Goal: Information Seeking & Learning: Learn about a topic

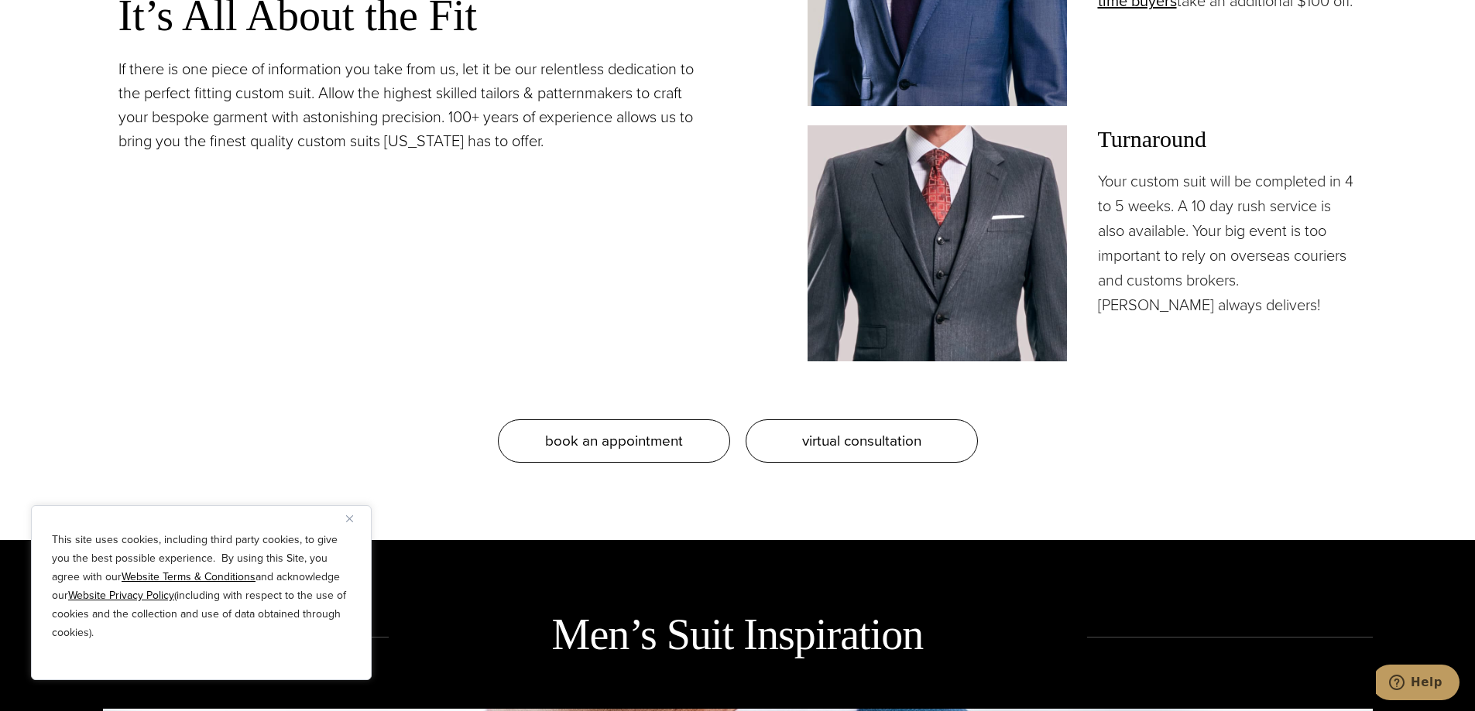
scroll to position [1626, 0]
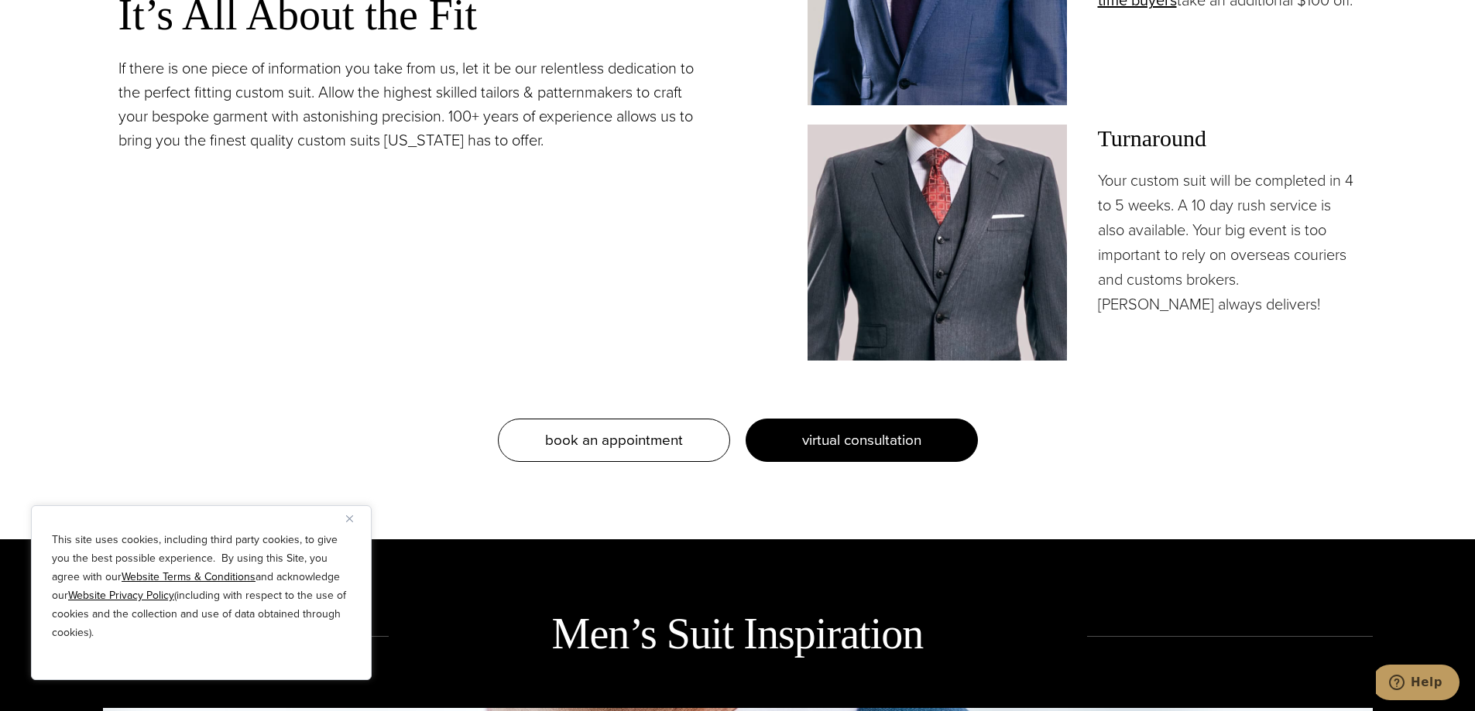
click at [816, 436] on span "virtual consultation" at bounding box center [861, 440] width 119 height 22
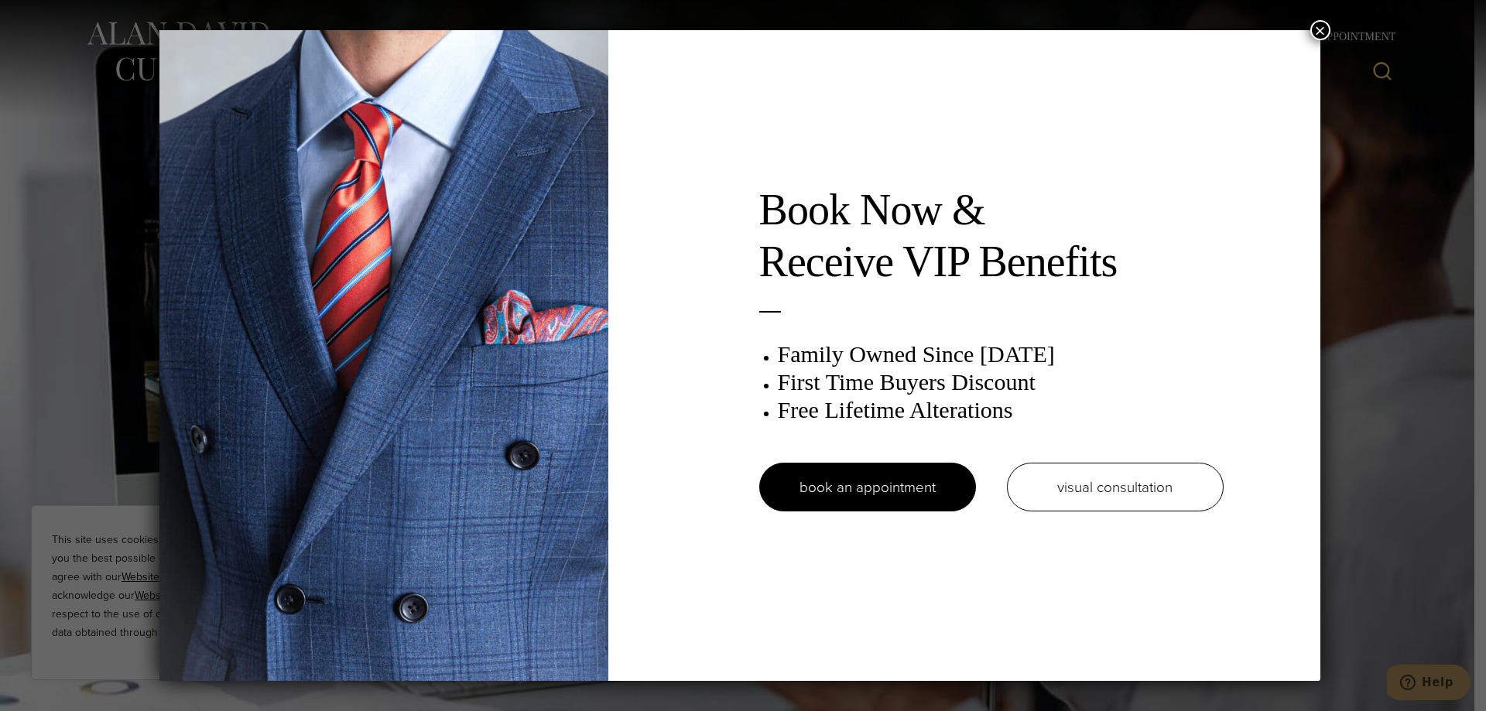
click at [1328, 39] on button "×" at bounding box center [1321, 30] width 20 height 20
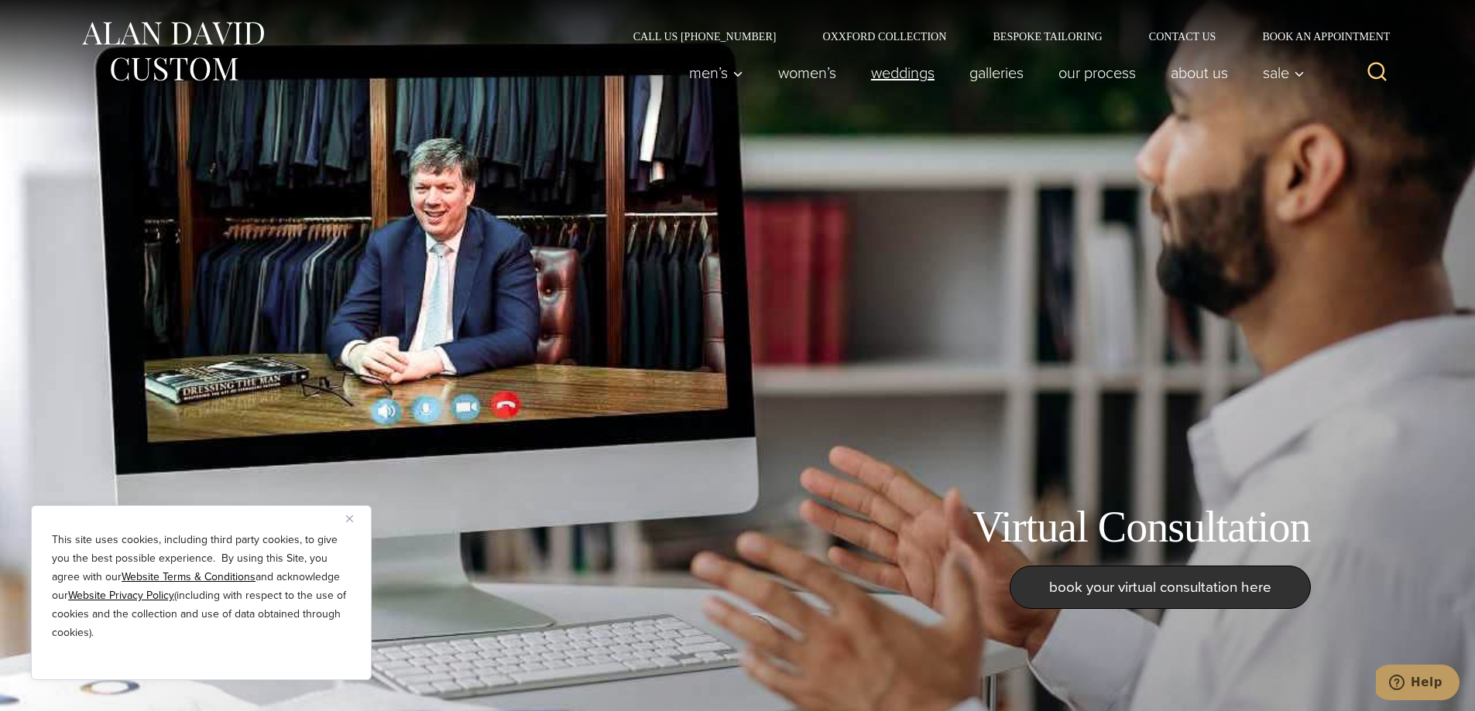
click at [904, 78] on link "weddings" at bounding box center [902, 72] width 98 height 31
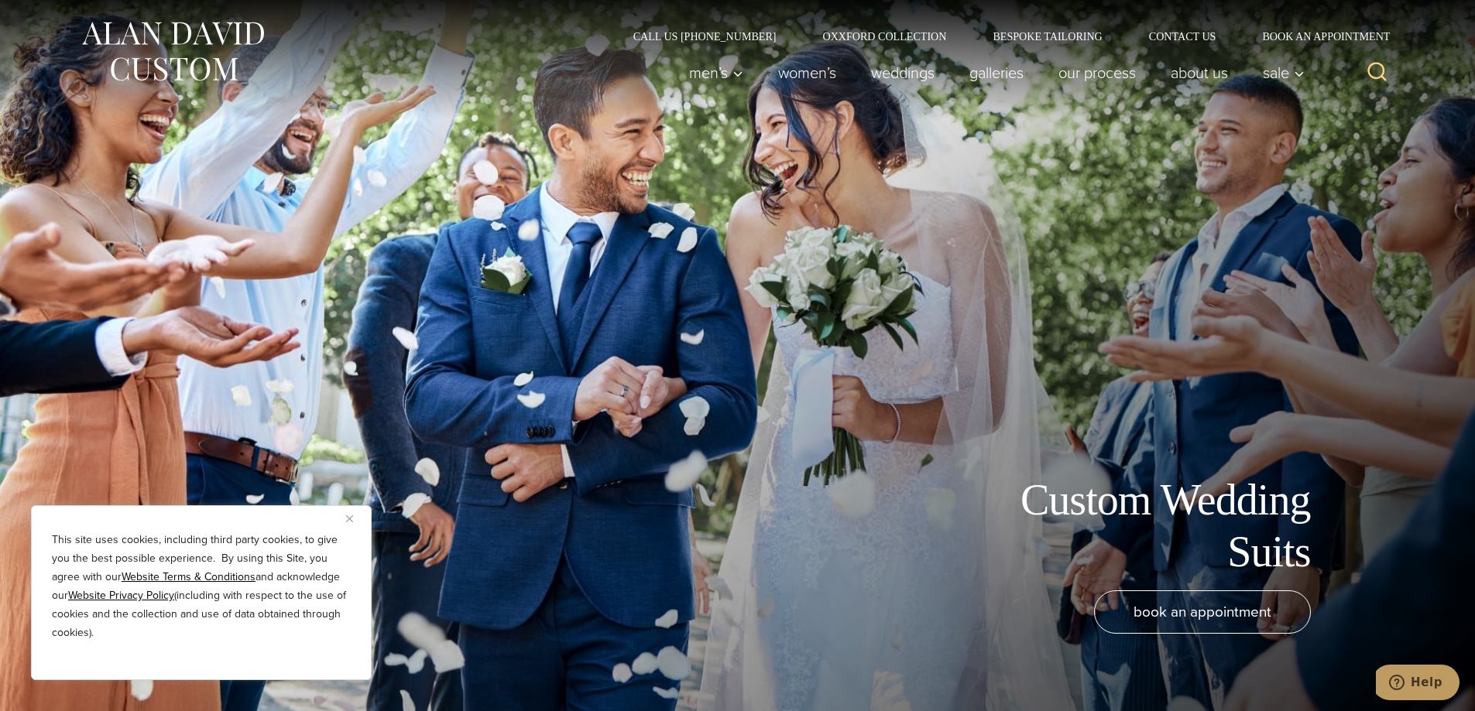
click at [348, 512] on button "Close" at bounding box center [355, 518] width 19 height 19
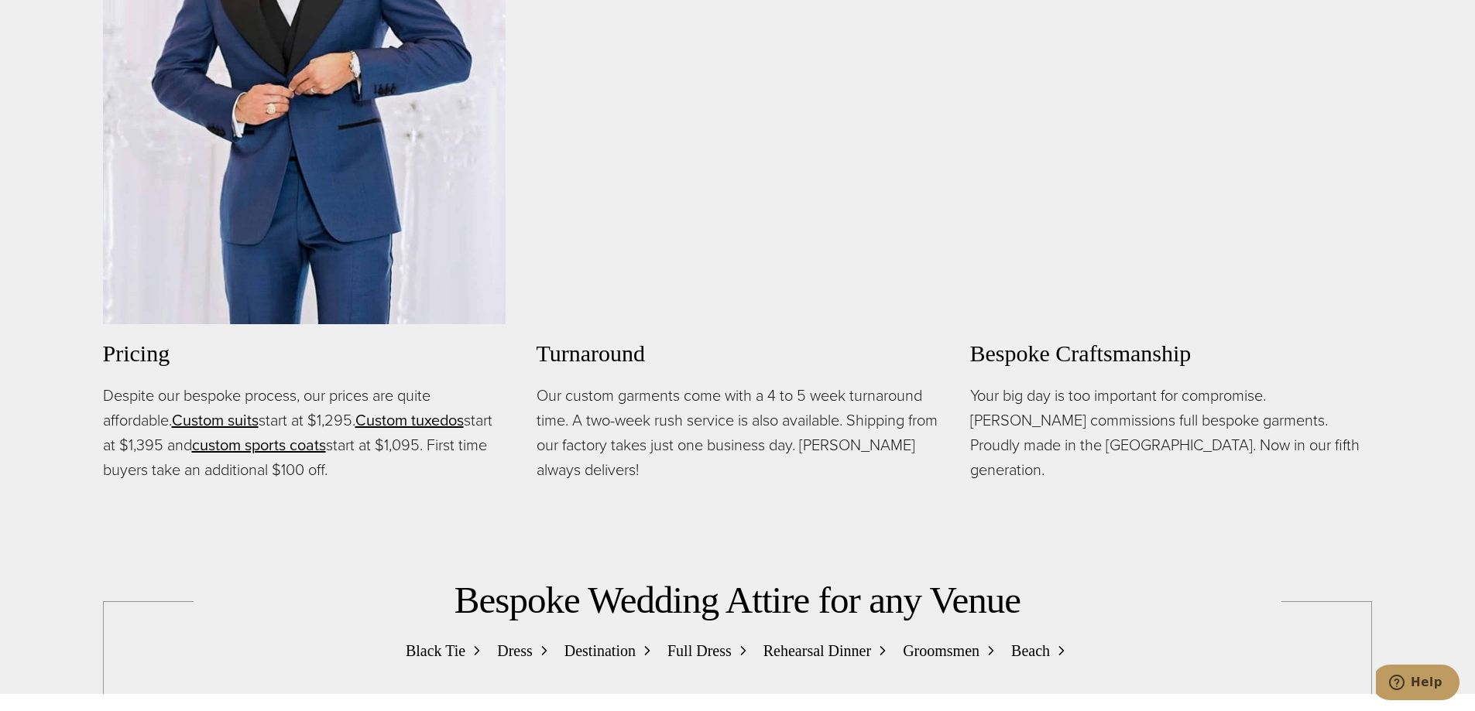
scroll to position [1316, 0]
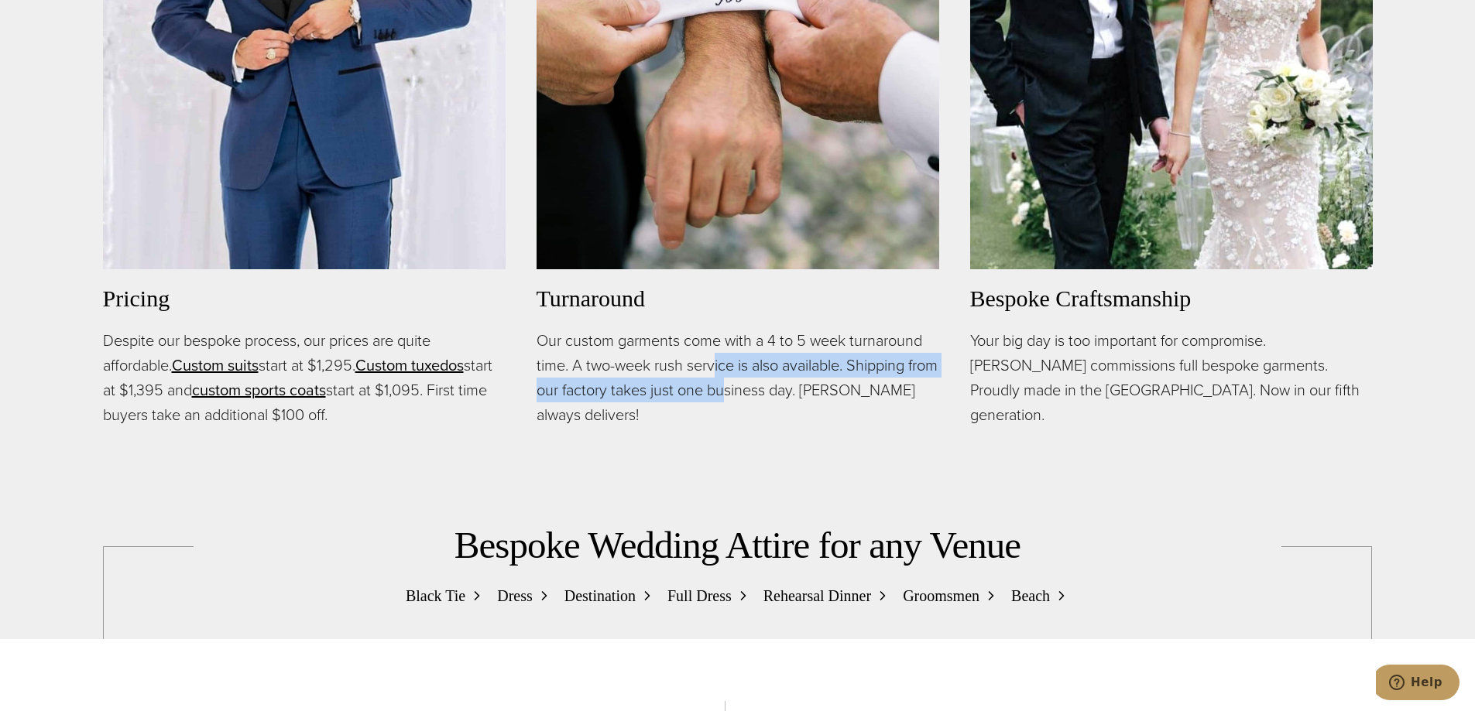
drag, startPoint x: 713, startPoint y: 368, endPoint x: 756, endPoint y: 389, distance: 48.5
click at [756, 389] on p "Our custom garments come with a 4 to 5 week turnaround time. A two-week rush se…" at bounding box center [737, 377] width 403 height 99
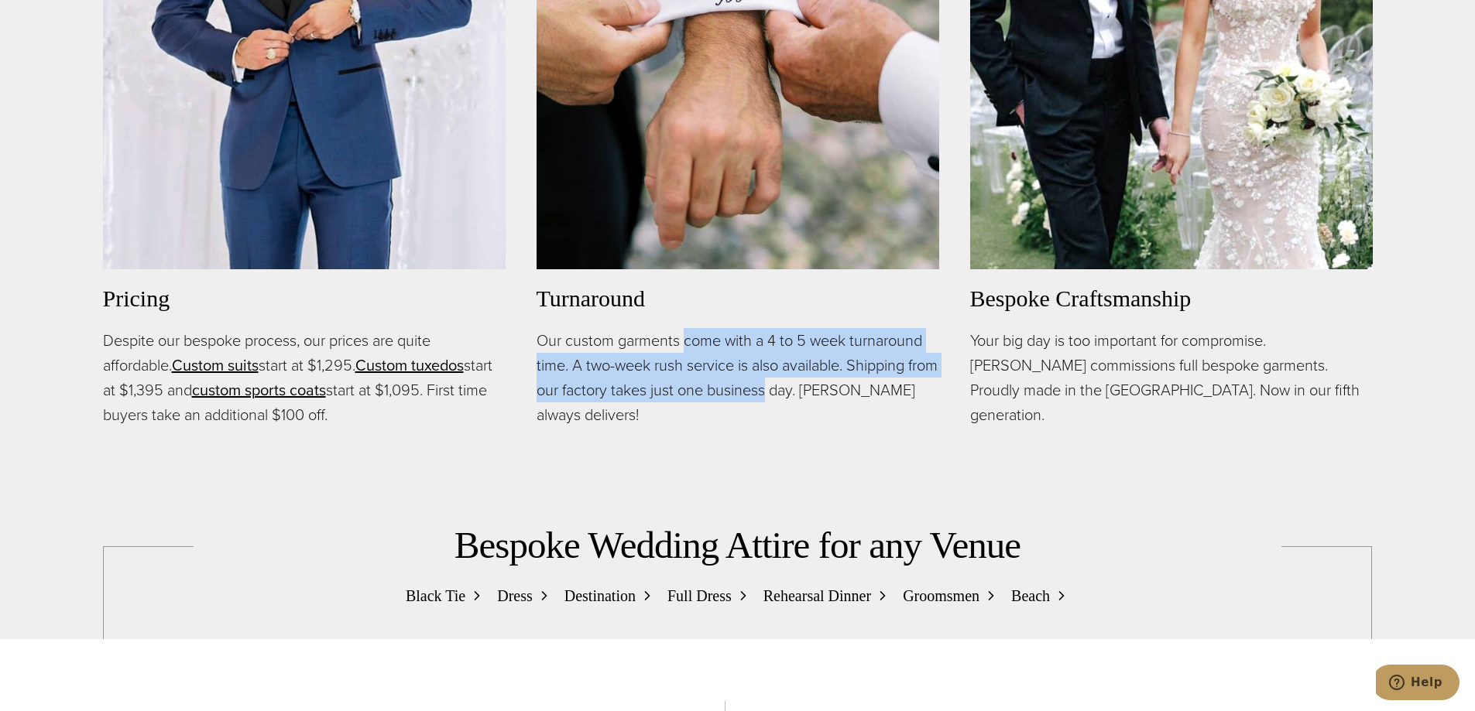
drag, startPoint x: 756, startPoint y: 389, endPoint x: 704, endPoint y: 344, distance: 69.1
click at [704, 344] on p "Our custom garments come with a 4 to 5 week turnaround time. A two-week rush se…" at bounding box center [737, 377] width 403 height 99
drag, startPoint x: 704, startPoint y: 344, endPoint x: 714, endPoint y: 396, distance: 53.6
click at [714, 396] on p "Our custom garments come with a 4 to 5 week turnaround time. A two-week rush se…" at bounding box center [737, 377] width 403 height 99
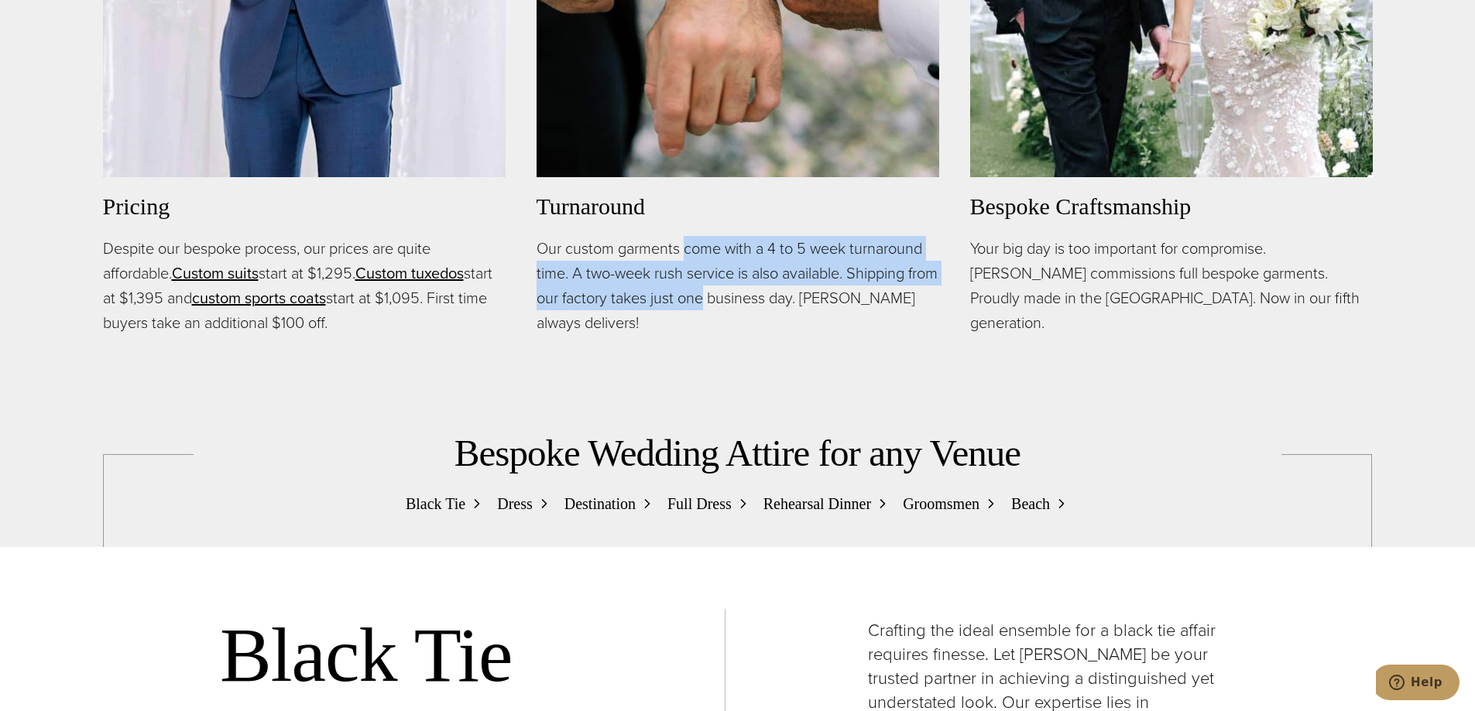
scroll to position [1548, 0]
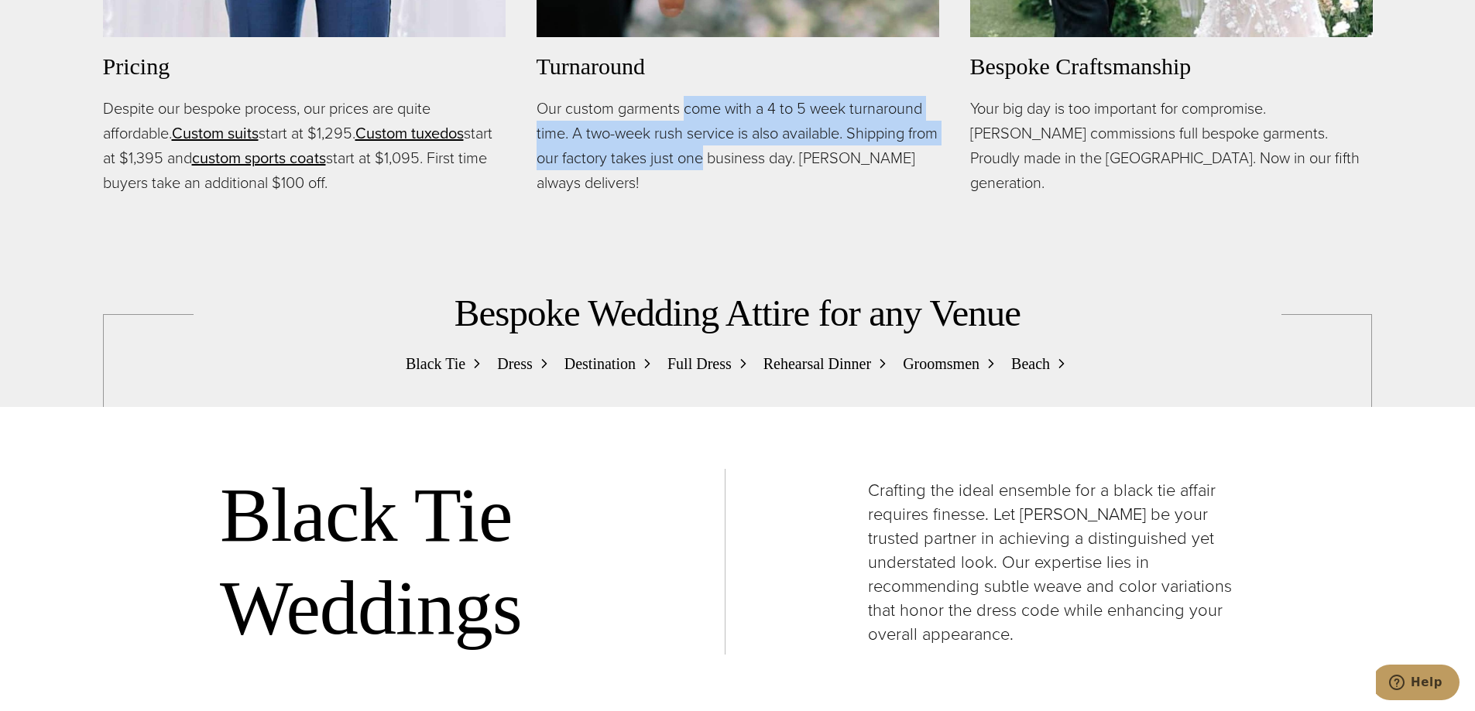
click at [792, 367] on span "Rehearsal Dinner" at bounding box center [817, 363] width 108 height 25
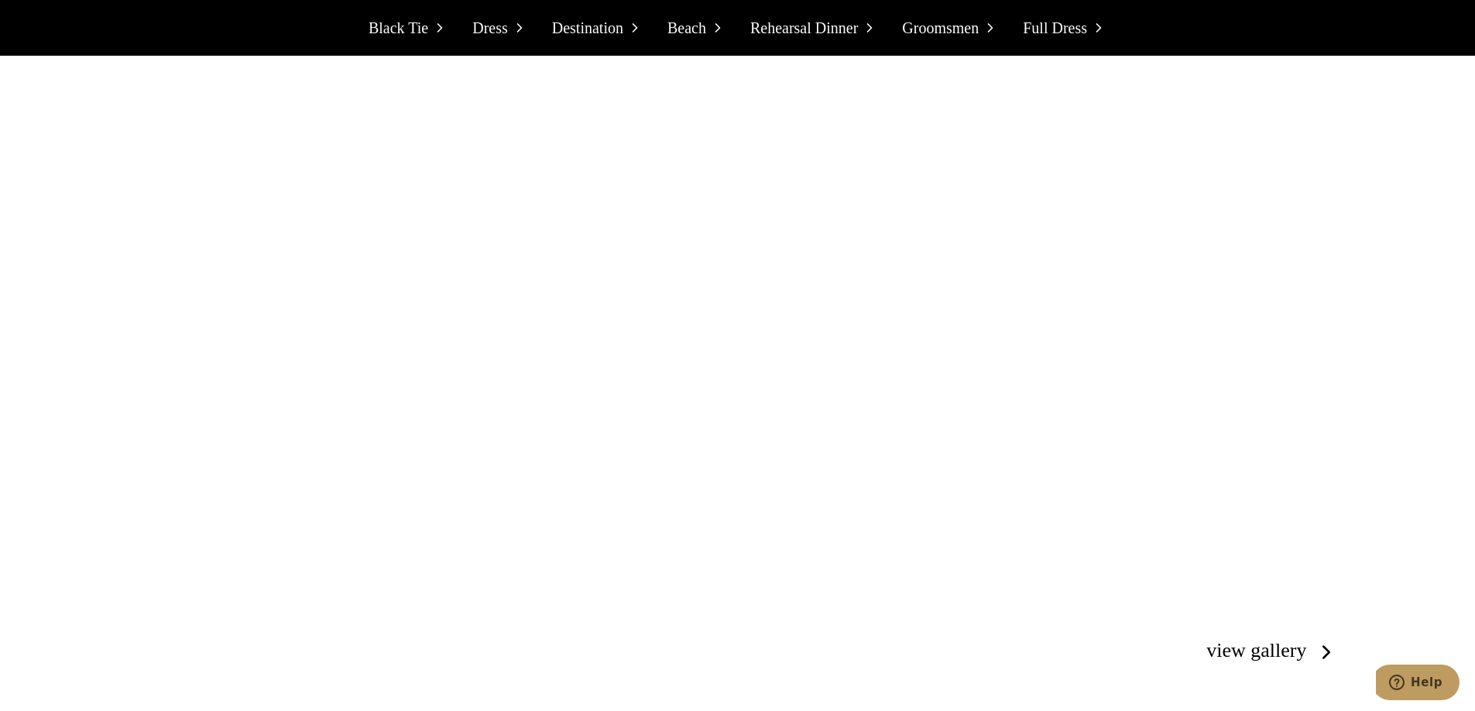
scroll to position [6479, 0]
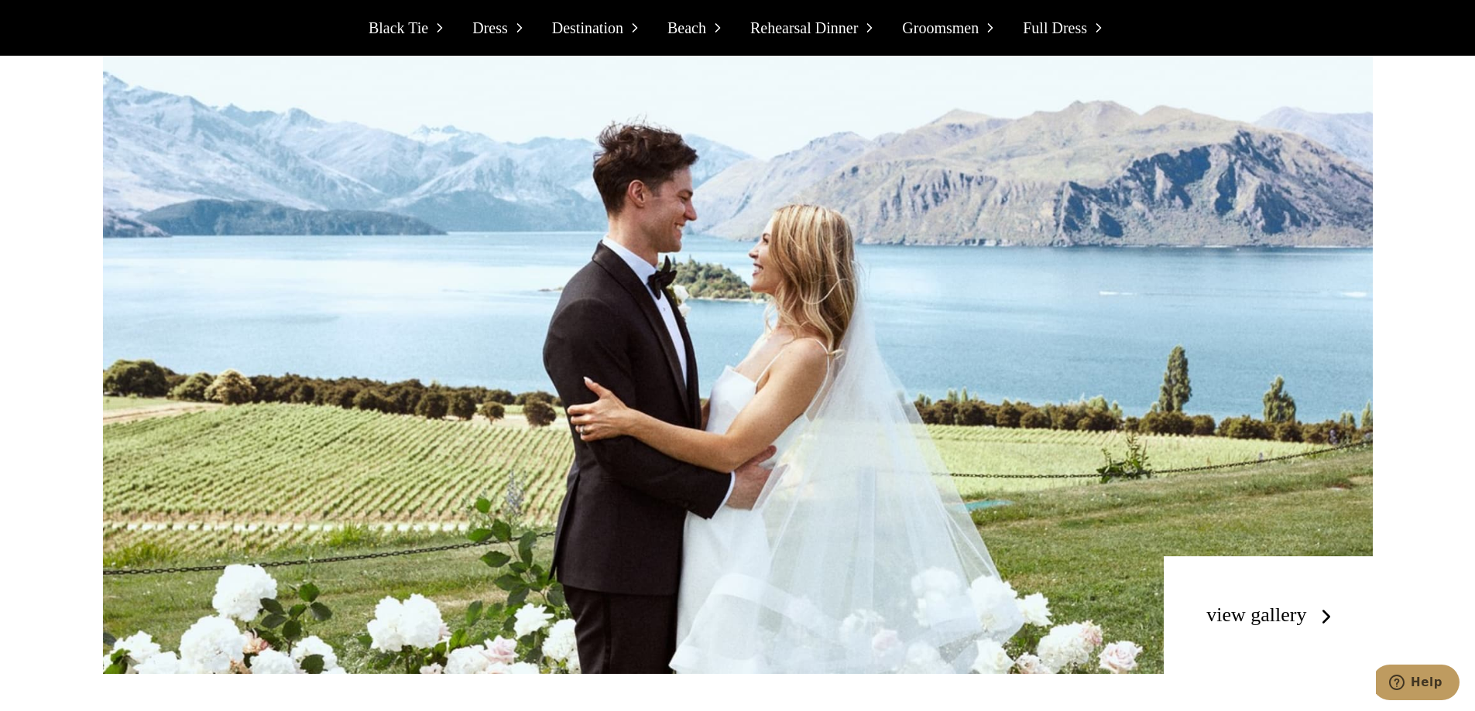
click at [1274, 624] on link "view gallery" at bounding box center [1271, 615] width 131 height 22
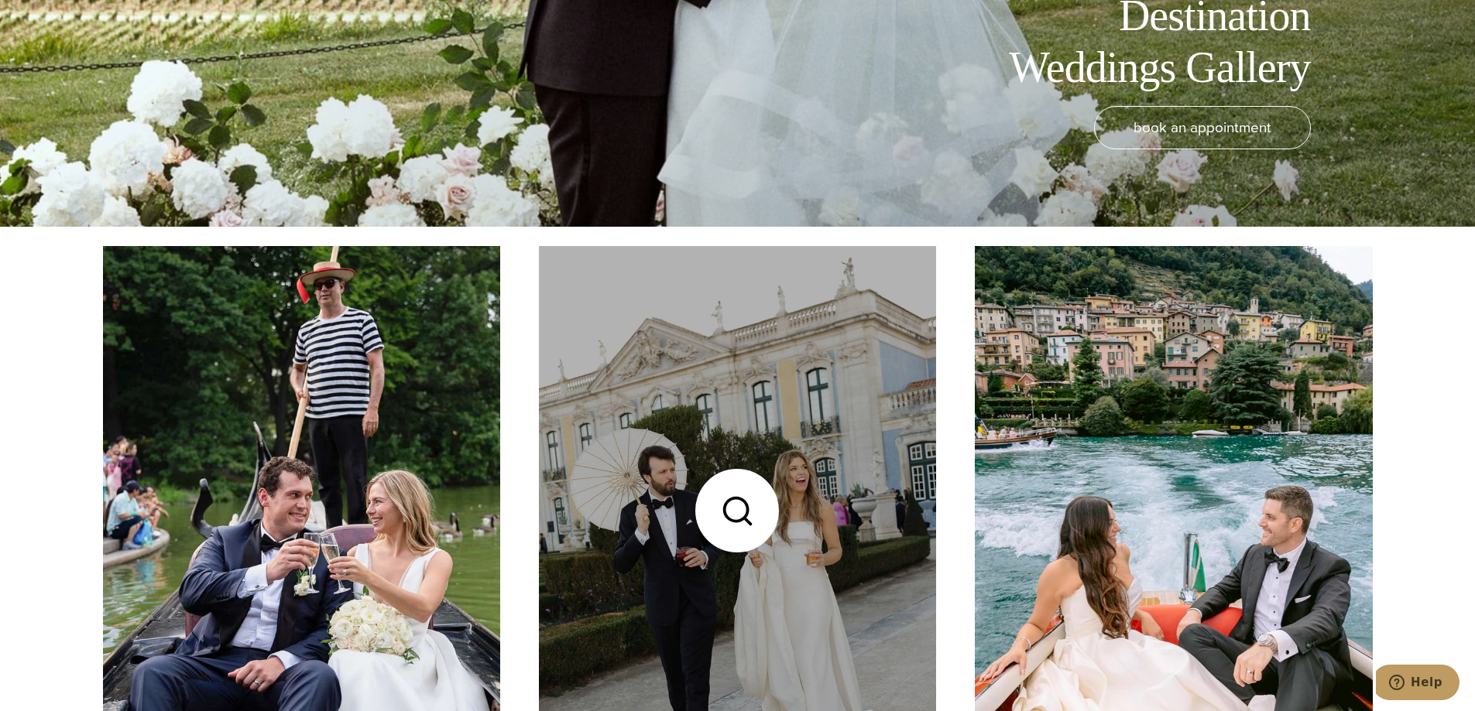
scroll to position [542, 0]
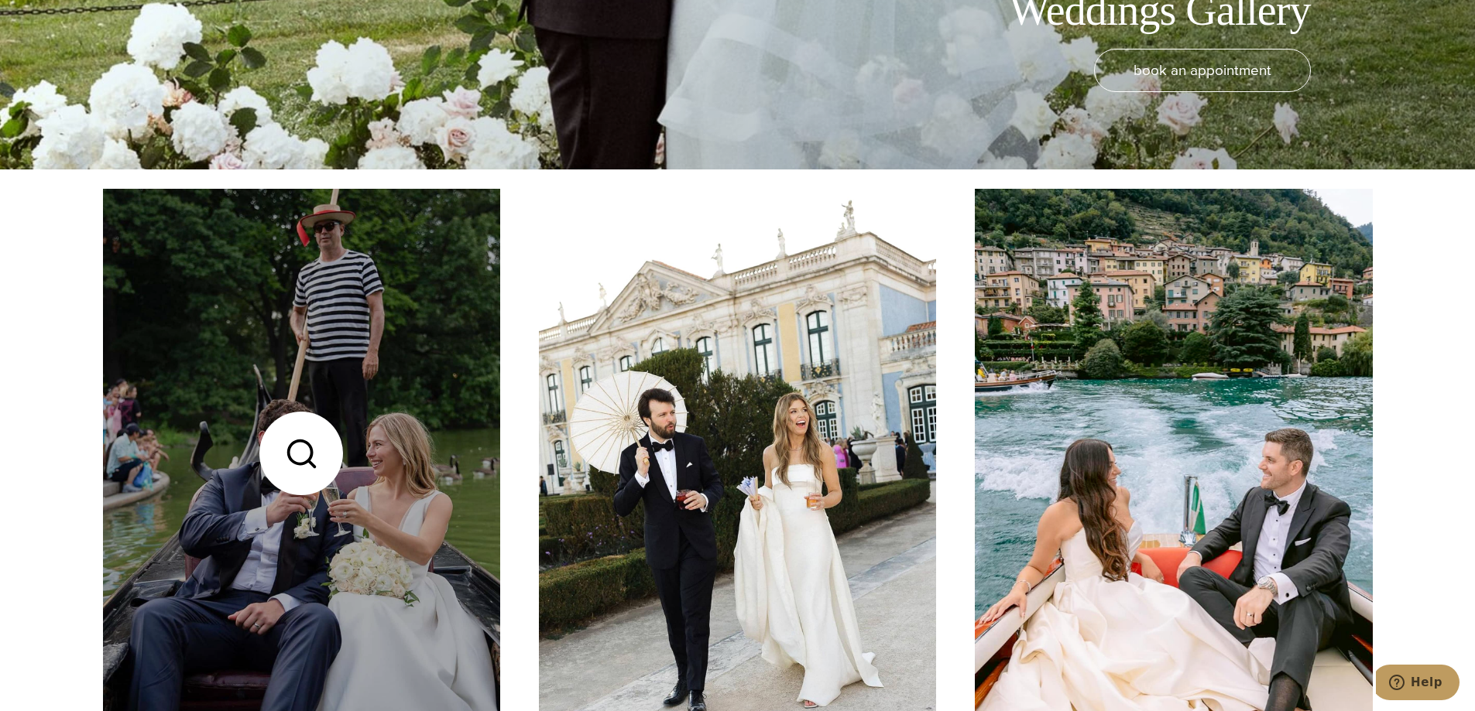
click at [409, 381] on link at bounding box center [301, 453] width 397 height 529
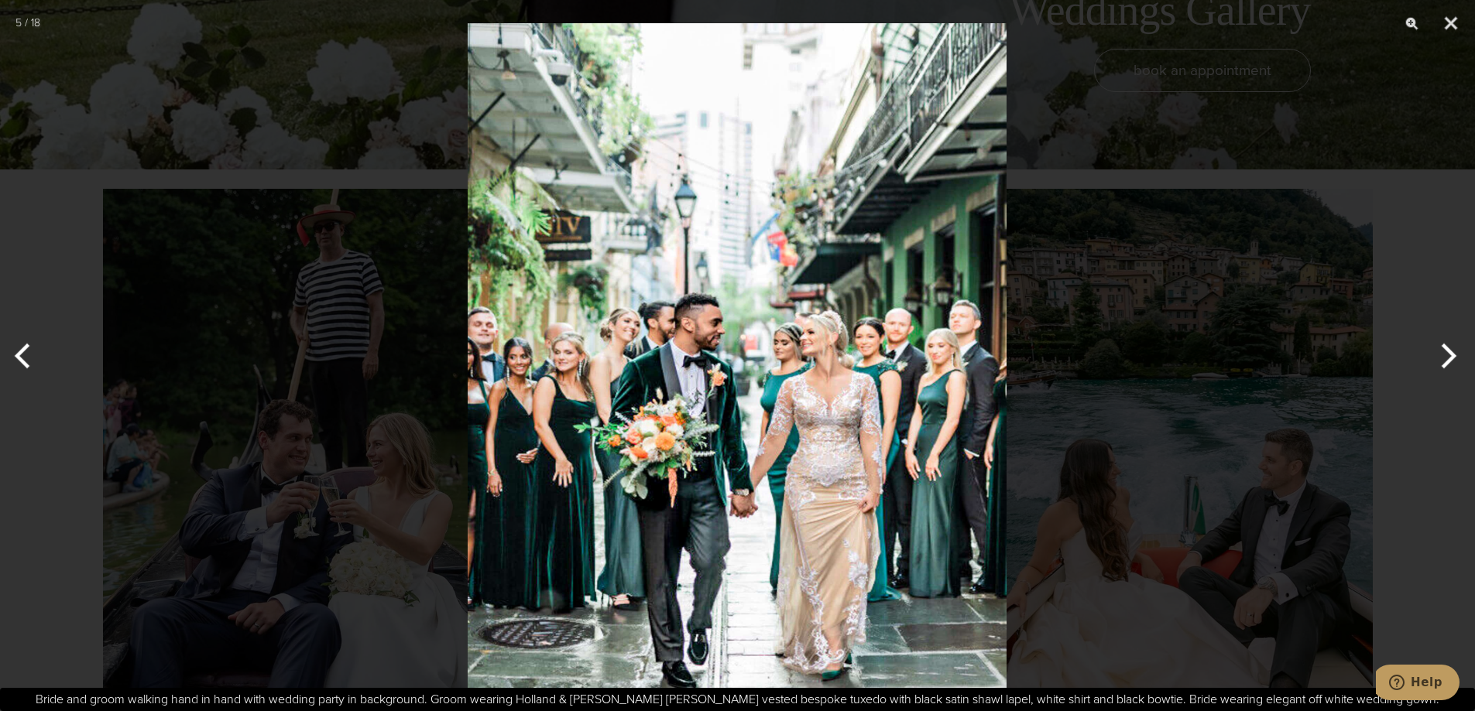
click at [571, 703] on div "Bride and groom walking hand in hand with wedding party in background. Groom we…" at bounding box center [737, 699] width 1475 height 23
drag, startPoint x: 571, startPoint y: 703, endPoint x: 620, endPoint y: 704, distance: 49.5
click at [620, 704] on div "Bride and groom walking hand in hand with wedding party in background. Groom we…" at bounding box center [737, 699] width 1475 height 23
click at [1459, 346] on button "Next" at bounding box center [1446, 355] width 58 height 77
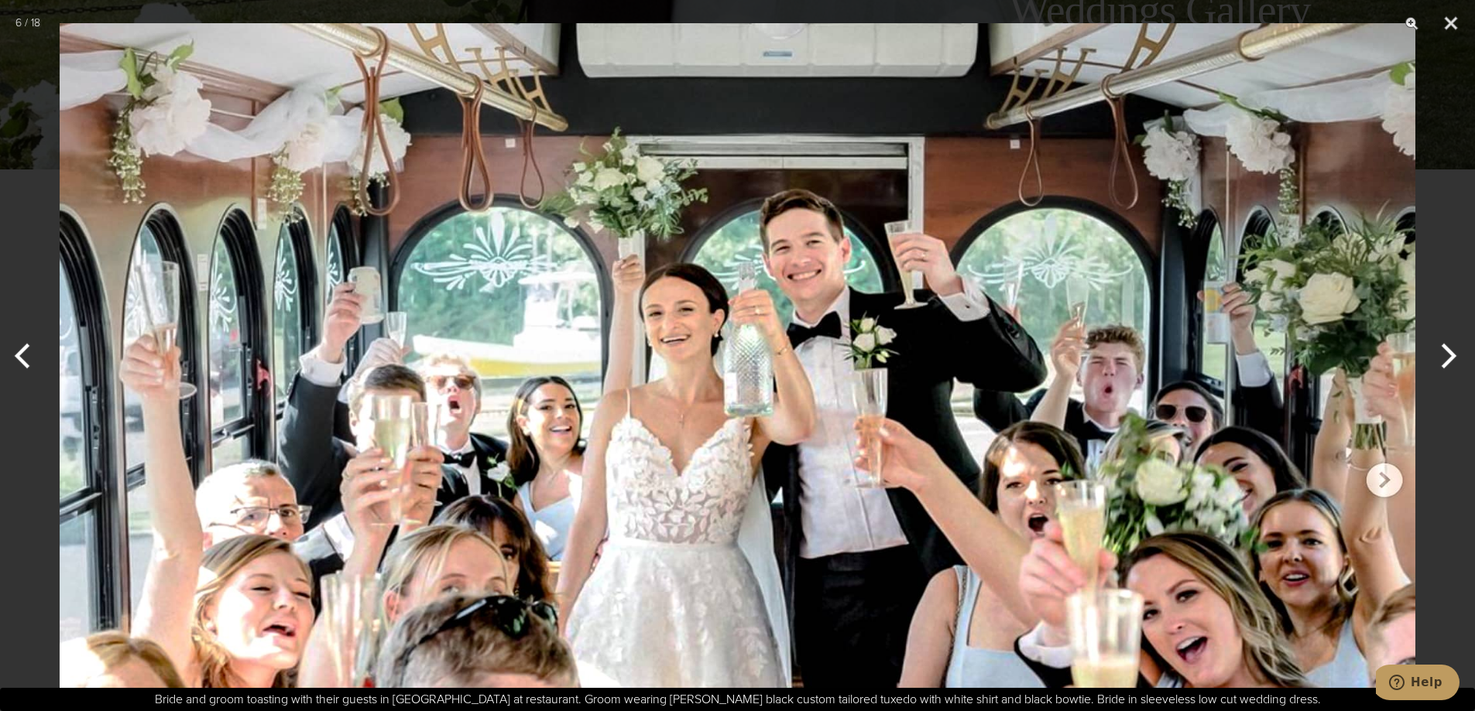
click at [644, 697] on div "Bride and groom toasting with their guests in Italy at restaurant. Groom wearin…" at bounding box center [737, 699] width 1475 height 23
drag, startPoint x: 644, startPoint y: 697, endPoint x: 805, endPoint y: 701, distance: 161.1
click at [805, 701] on div "Bride and groom toasting with their guests in Italy at restaurant. Groom wearin…" at bounding box center [737, 699] width 1475 height 23
click at [823, 701] on div "Bride and groom toasting with their guests in Italy at restaurant. Groom wearin…" at bounding box center [737, 699] width 1475 height 23
drag, startPoint x: 823, startPoint y: 701, endPoint x: 653, endPoint y: 701, distance: 170.3
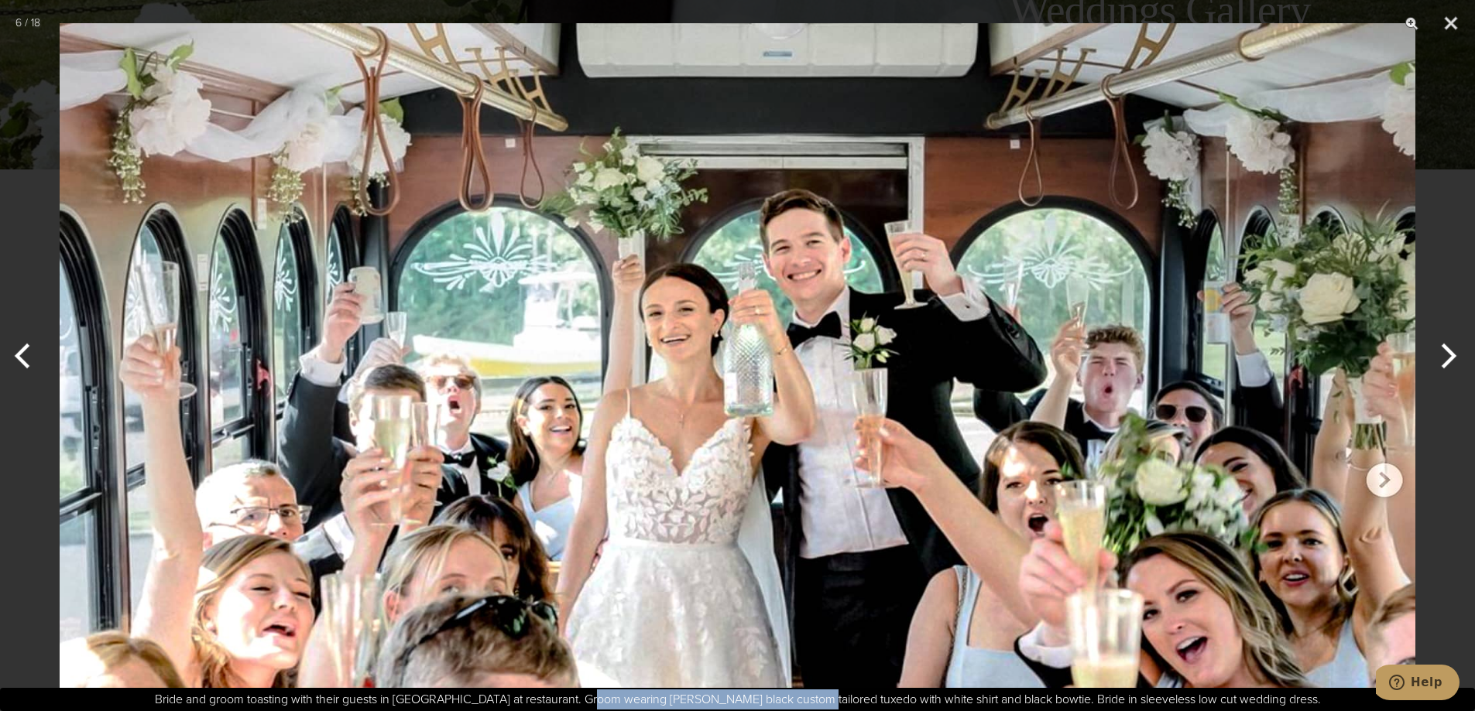
click at [653, 701] on div "Bride and groom toasting with their guests in Italy at restaurant. Groom wearin…" at bounding box center [737, 699] width 1475 height 23
click at [1443, 362] on button "Next" at bounding box center [1446, 355] width 58 height 77
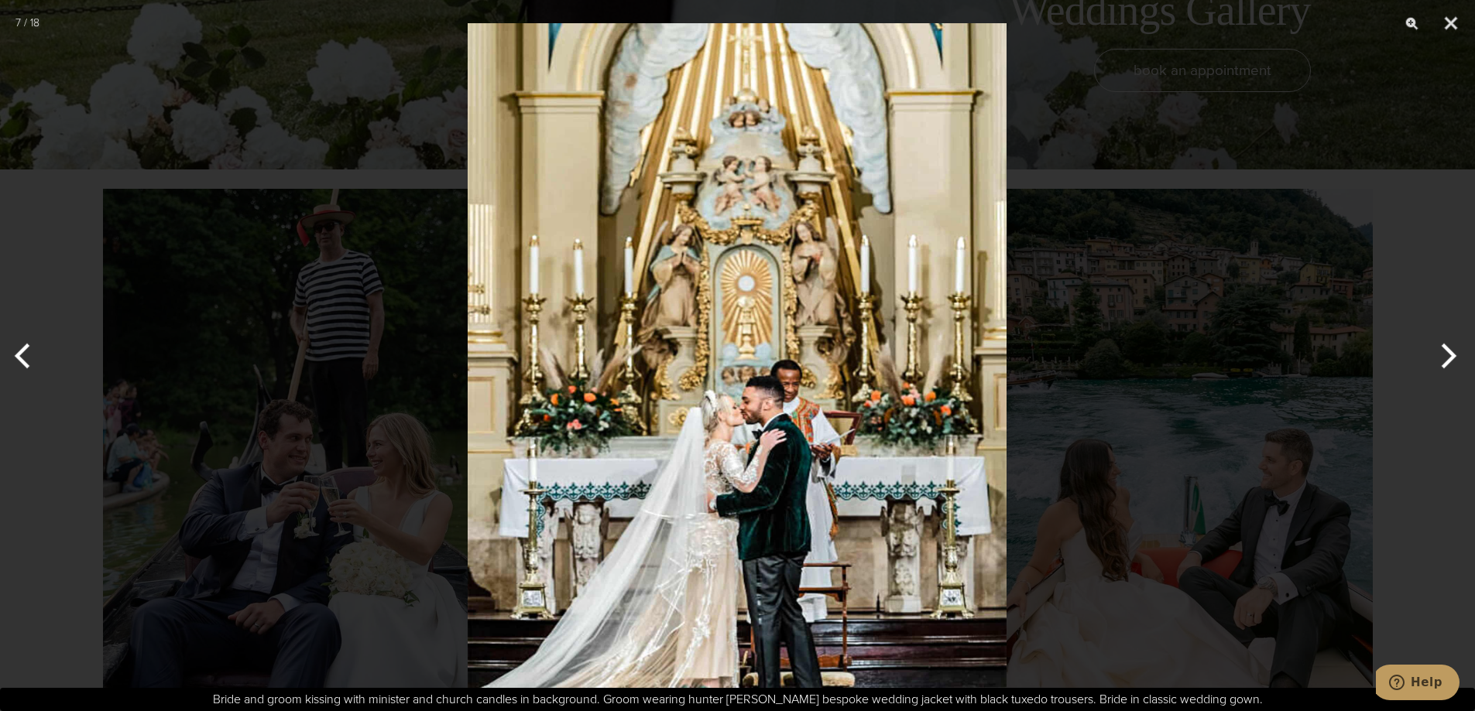
click at [1443, 362] on button "Next" at bounding box center [1446, 355] width 58 height 77
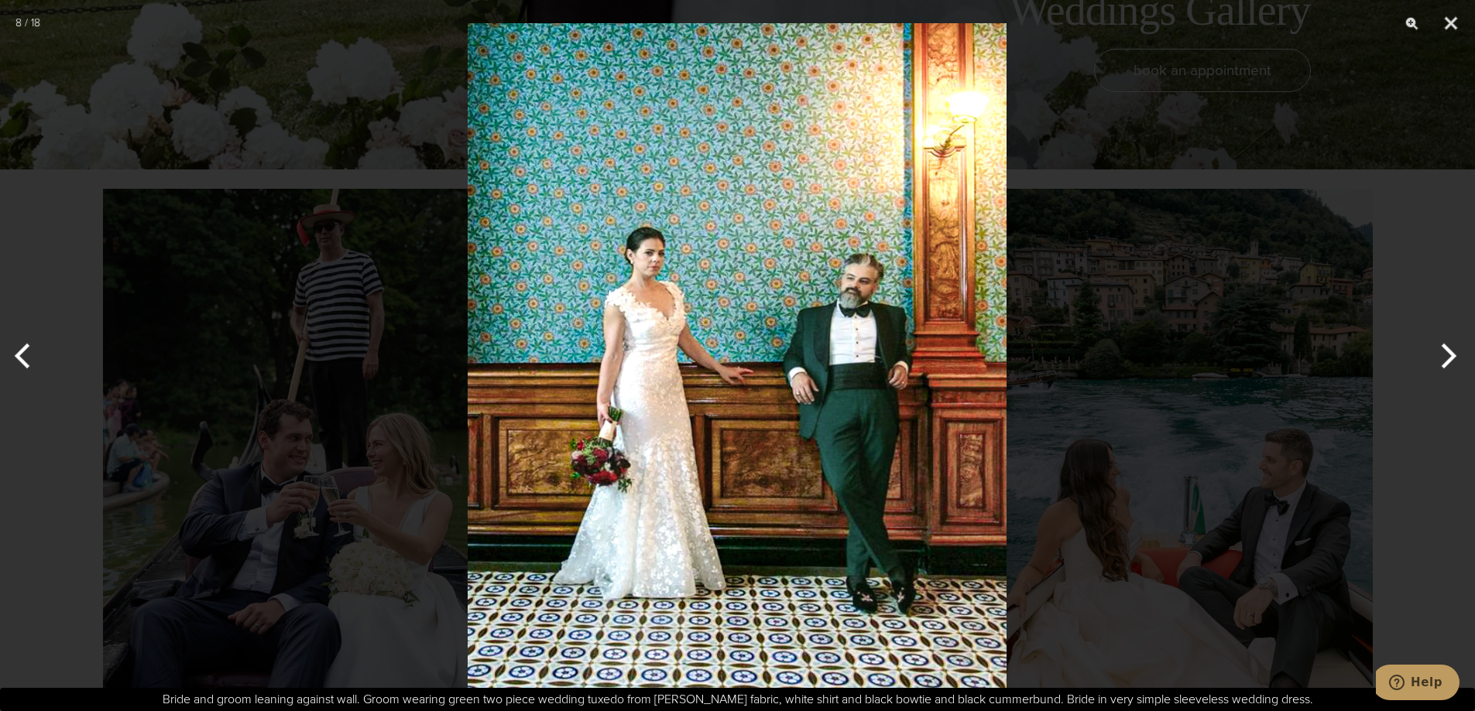
click at [1443, 362] on button "Next" at bounding box center [1446, 355] width 58 height 77
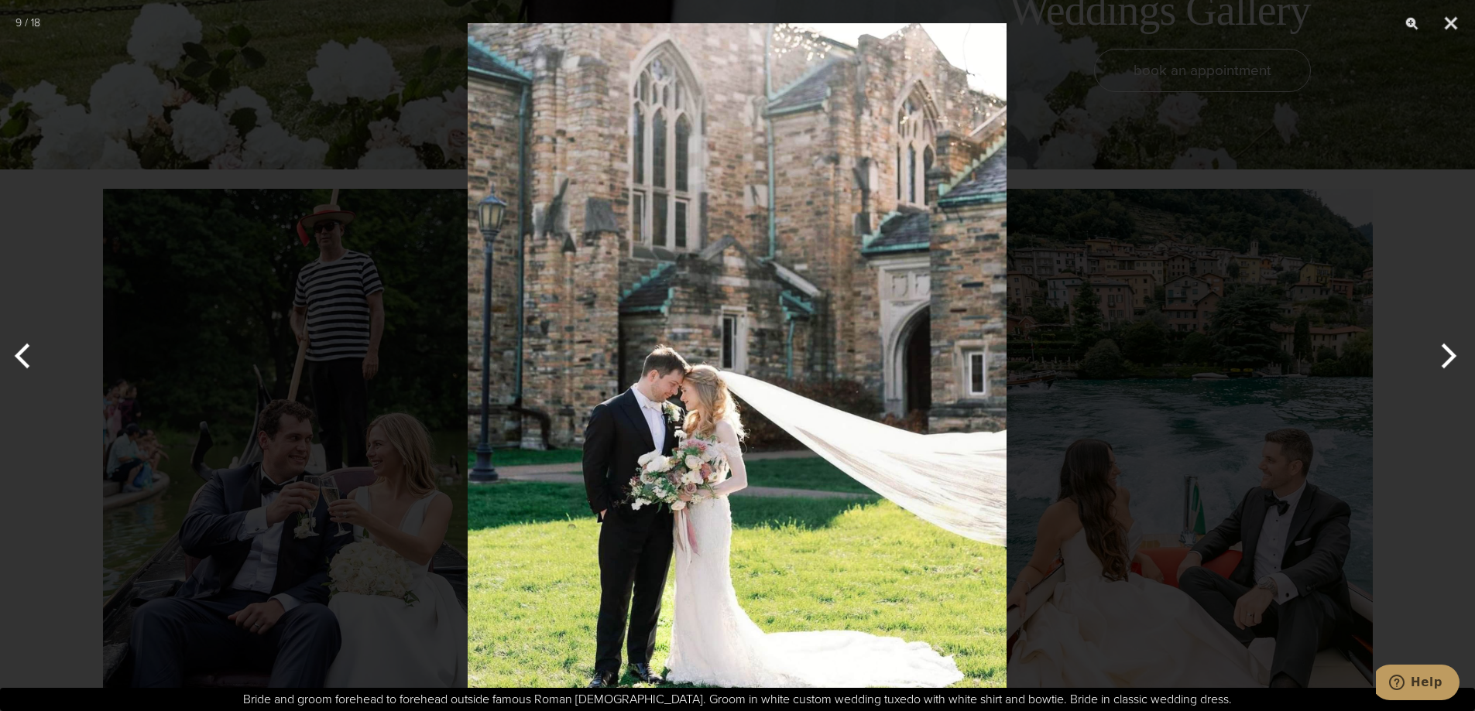
click at [1443, 362] on button "Next" at bounding box center [1446, 355] width 58 height 77
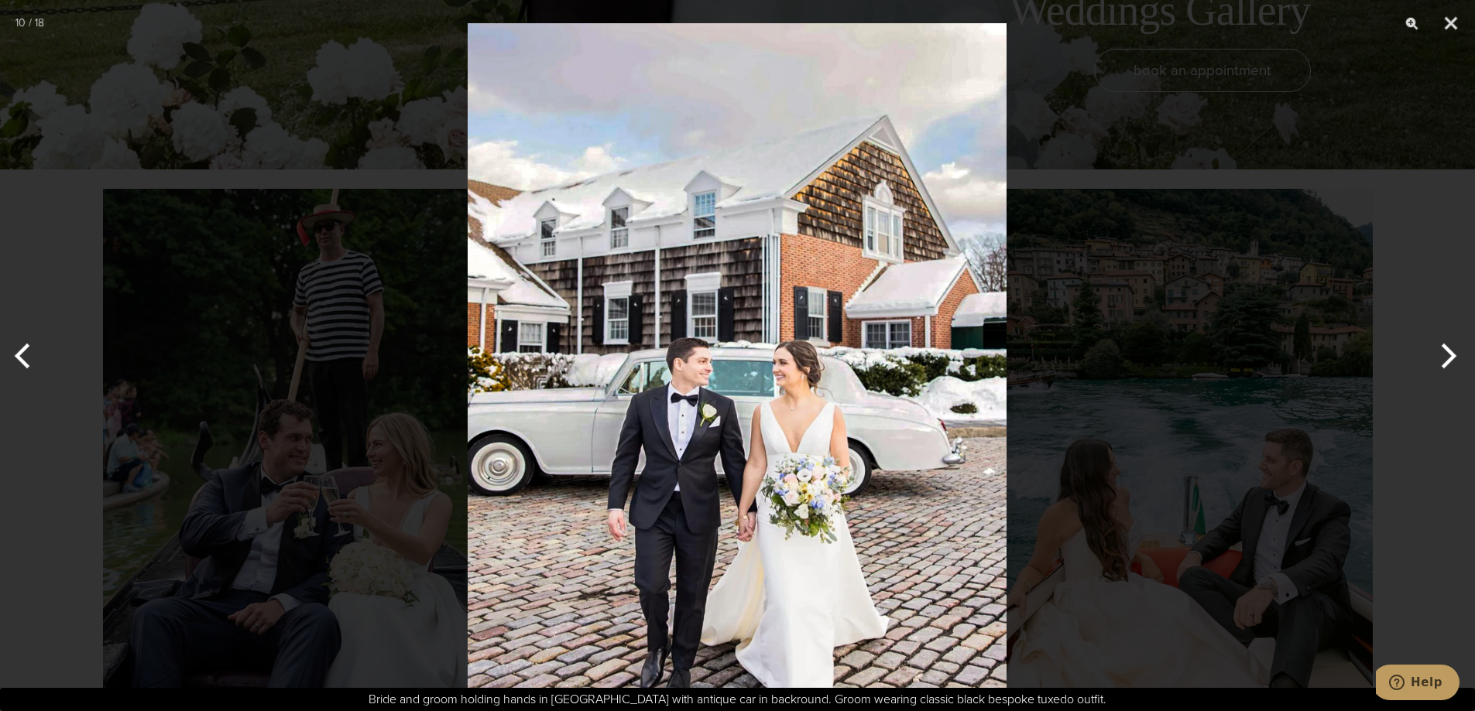
click at [1443, 362] on button "Next" at bounding box center [1446, 355] width 58 height 77
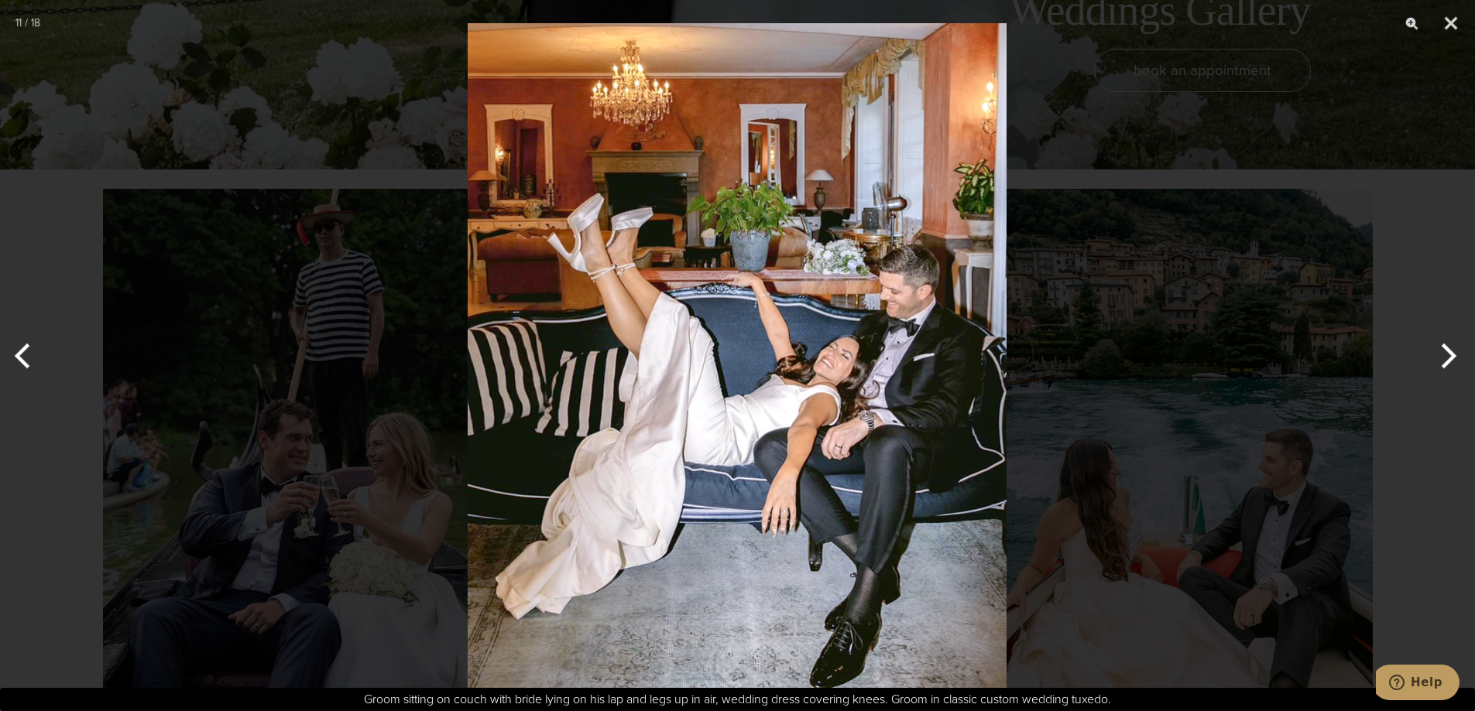
click at [1443, 362] on button "Next" at bounding box center [1446, 355] width 58 height 77
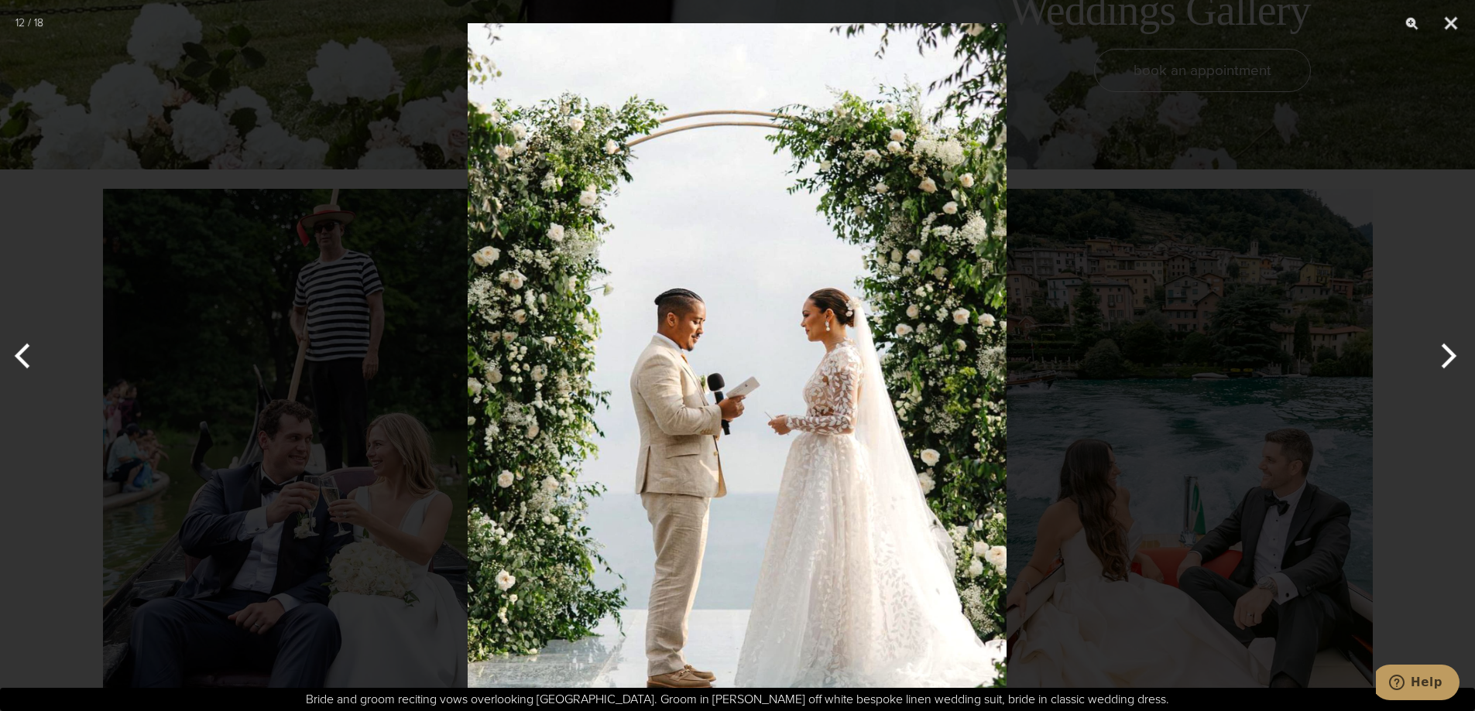
click at [36, 364] on button "Previous" at bounding box center [29, 355] width 58 height 77
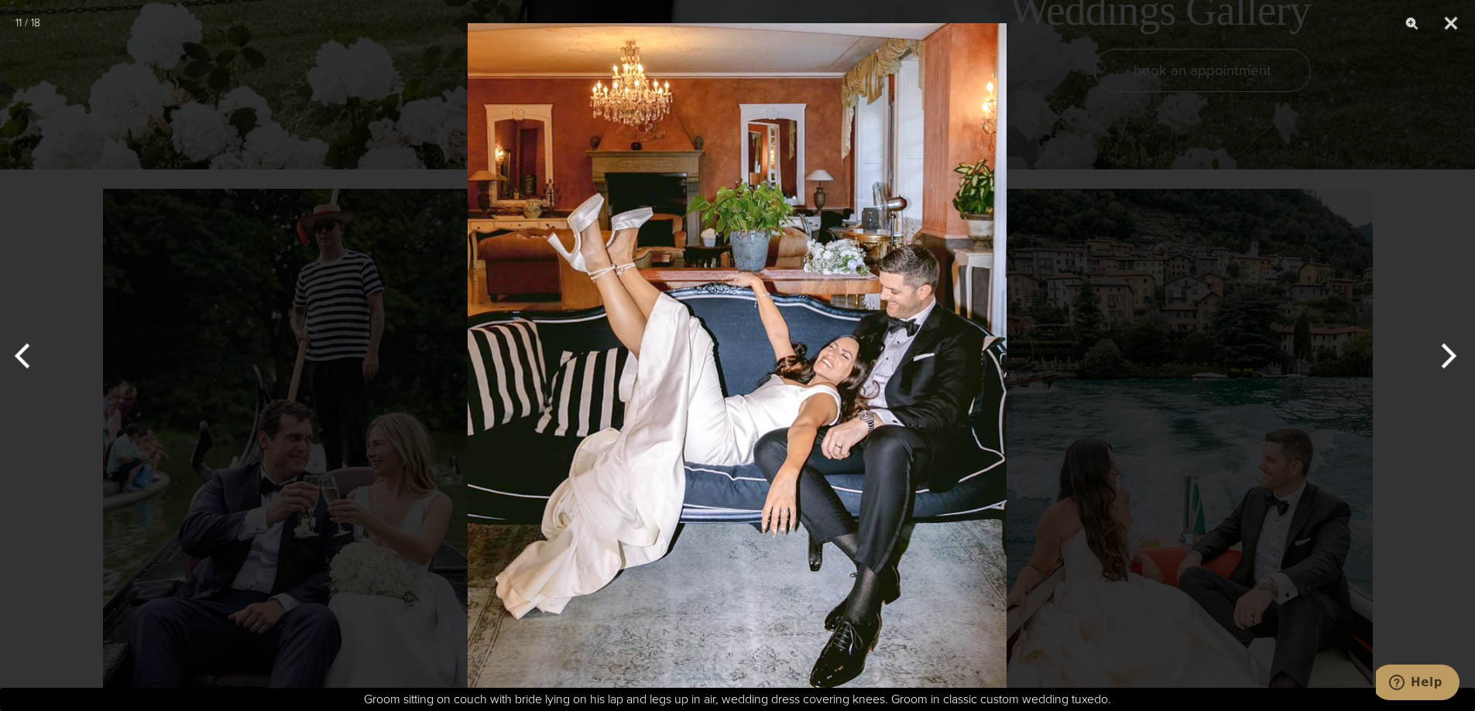
click at [1447, 352] on button "Next" at bounding box center [1446, 355] width 58 height 77
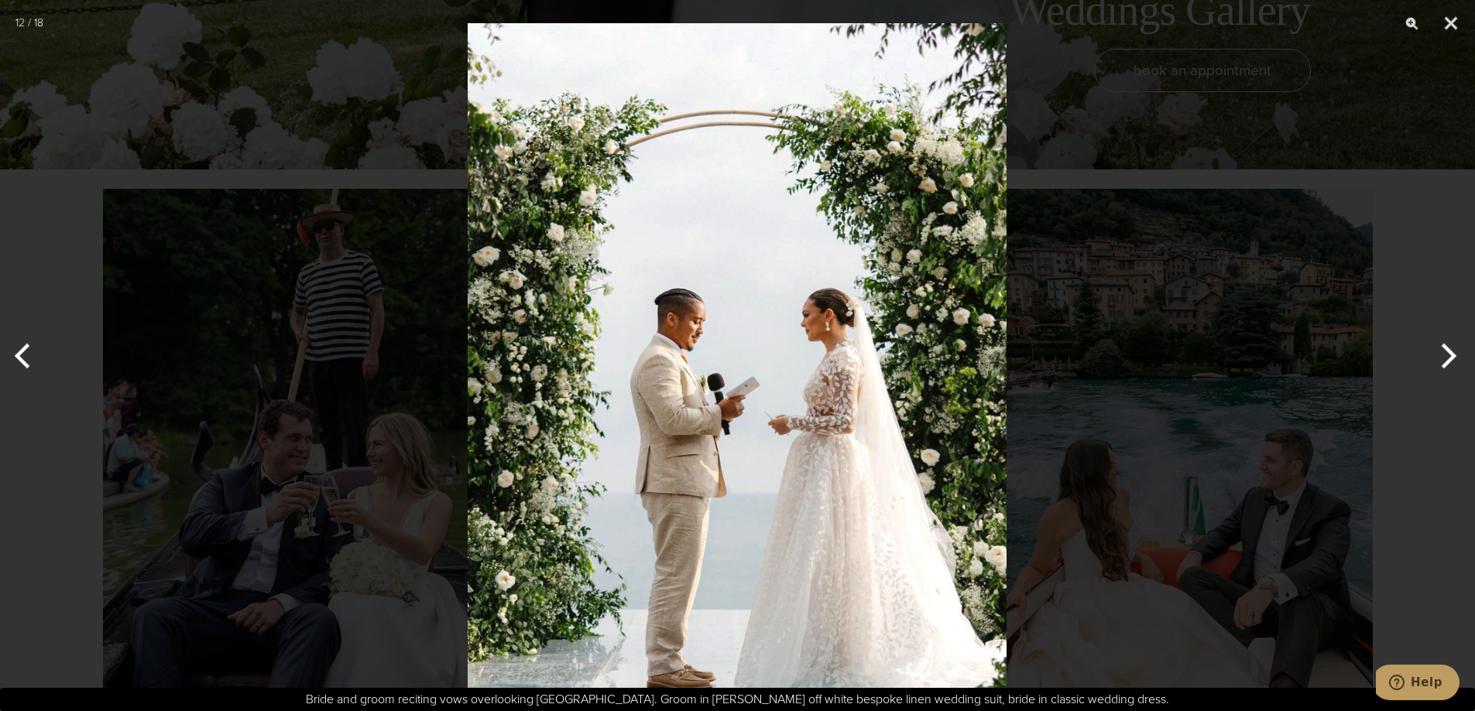
click at [1447, 352] on button "Next" at bounding box center [1446, 355] width 58 height 77
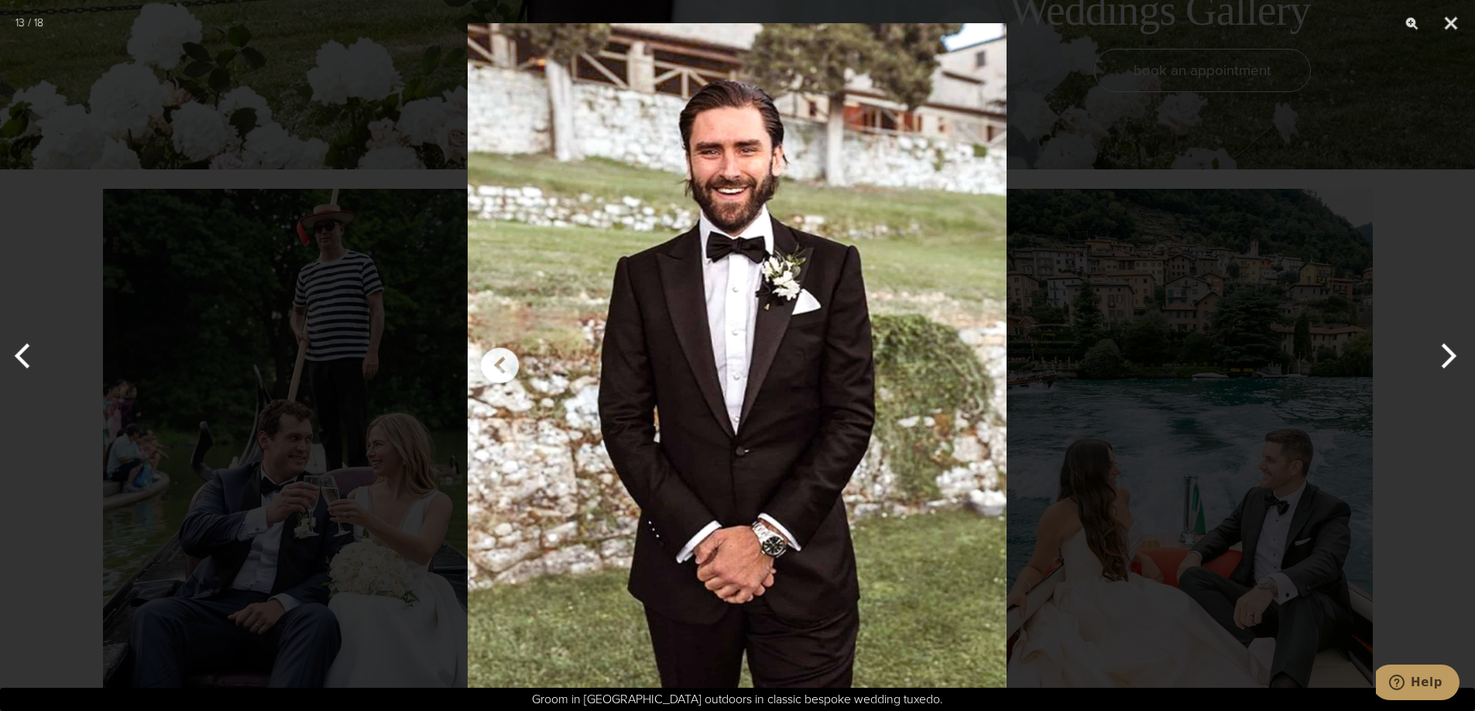
click at [1447, 352] on button "Next" at bounding box center [1446, 355] width 58 height 77
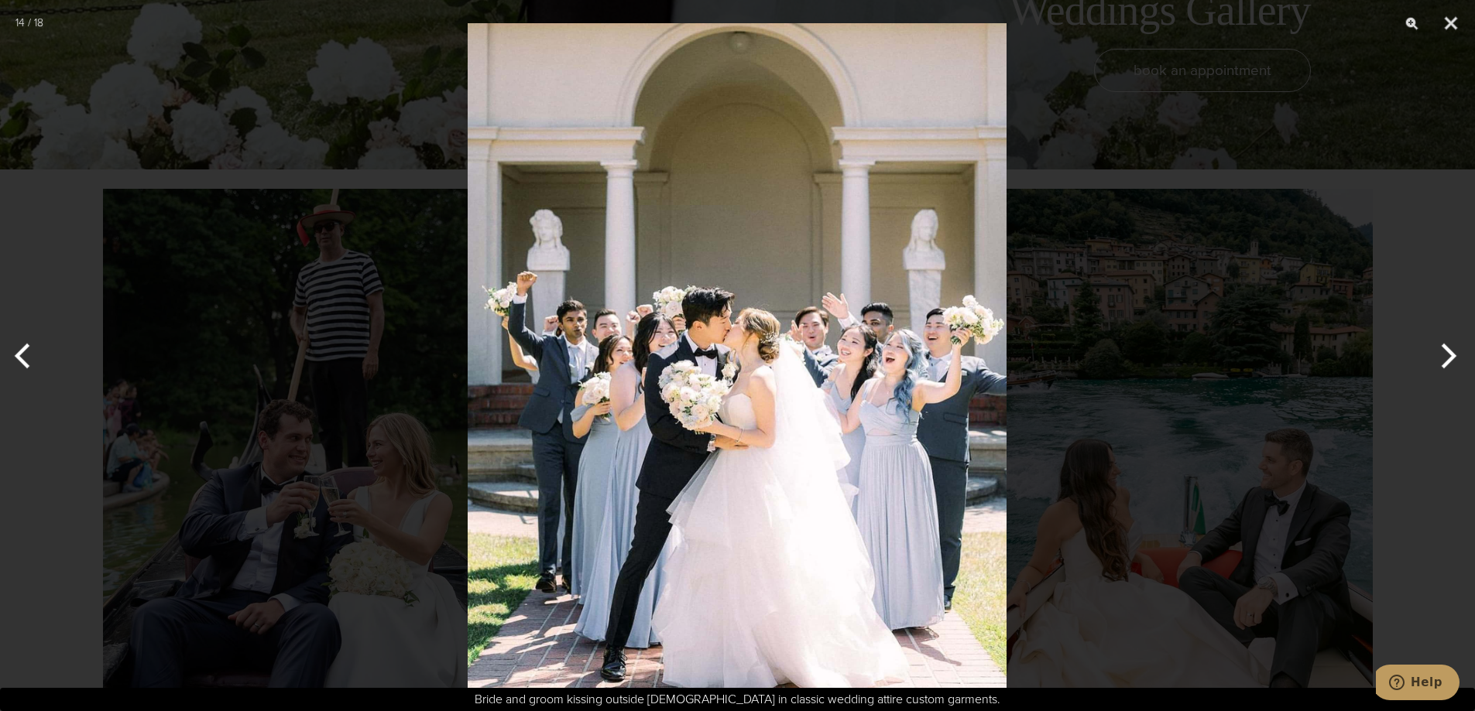
click at [1447, 352] on button "Next" at bounding box center [1446, 355] width 58 height 77
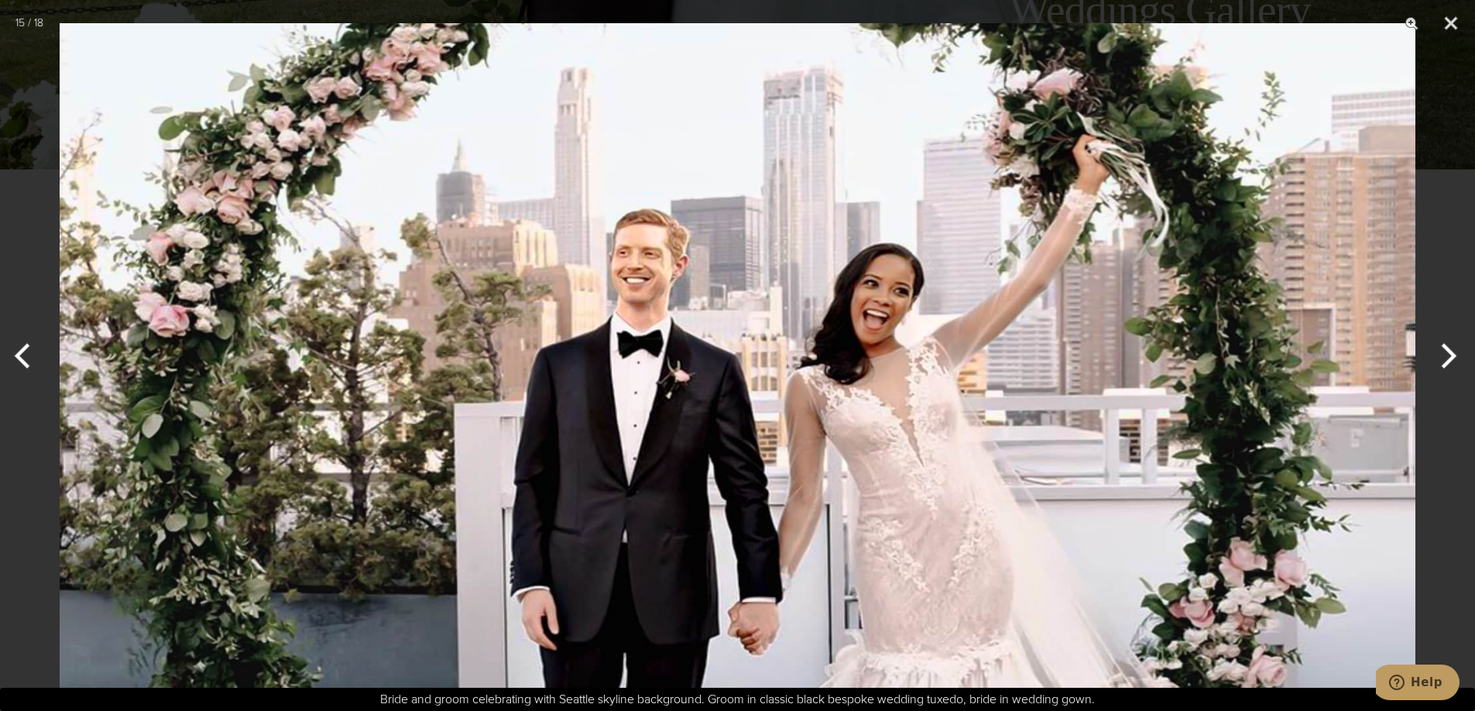
click at [1447, 352] on button "Next" at bounding box center [1446, 355] width 58 height 77
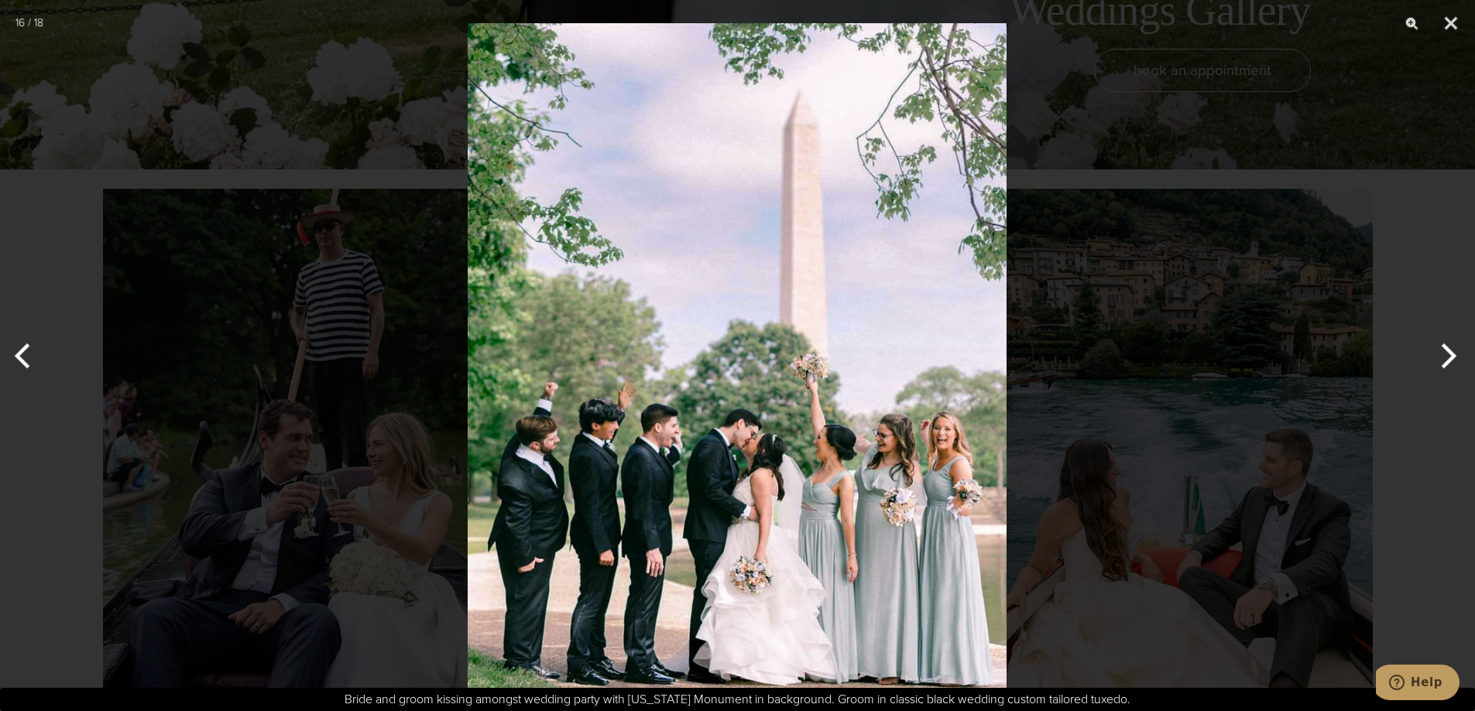
click at [1447, 352] on button "Next" at bounding box center [1446, 355] width 58 height 77
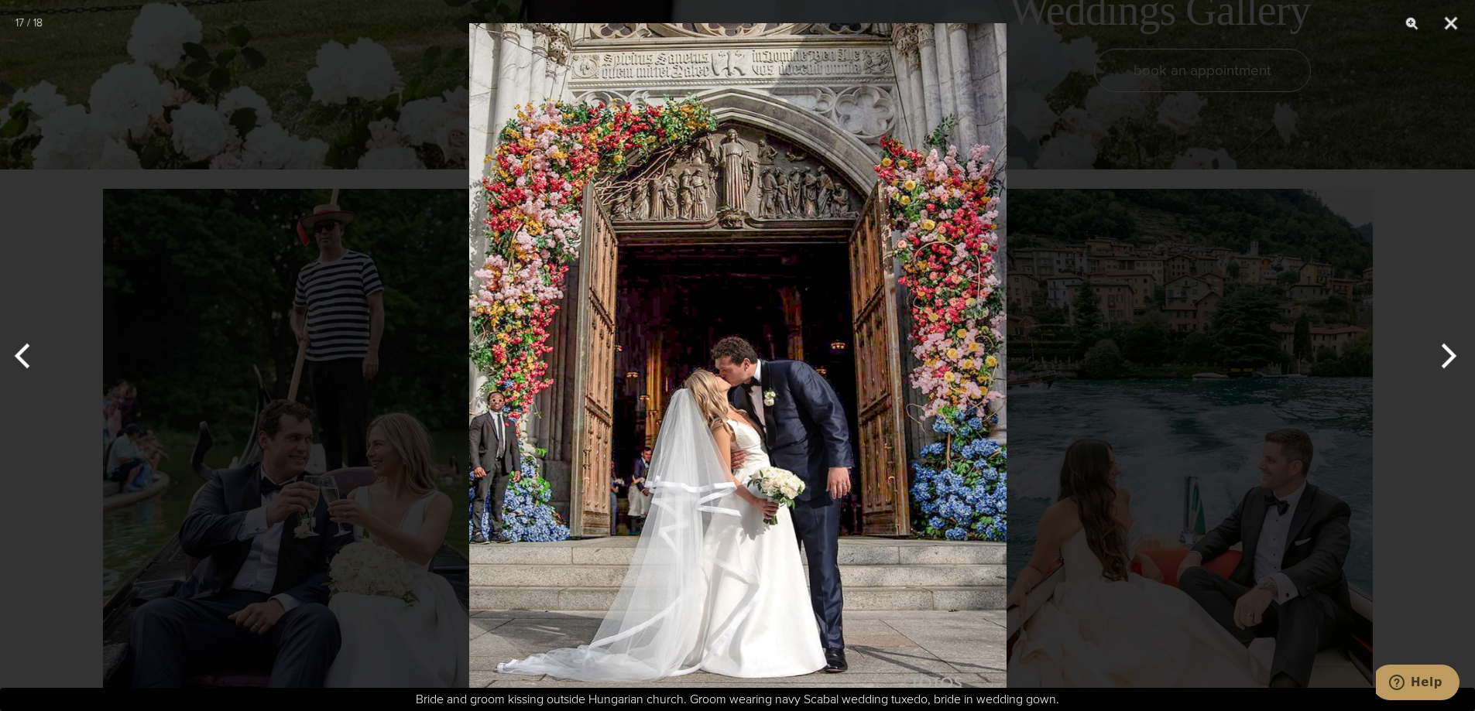
click at [1447, 352] on button "Next" at bounding box center [1446, 355] width 58 height 77
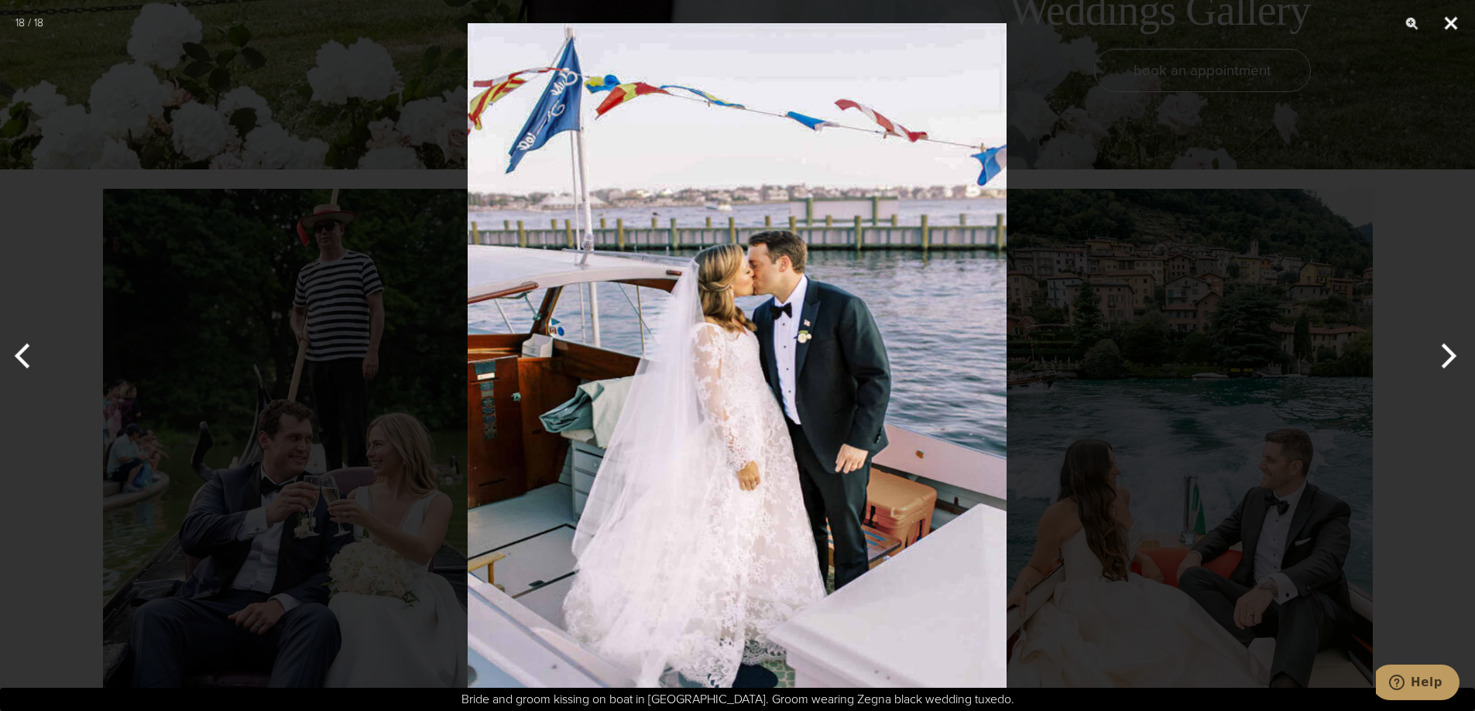
click at [1450, 18] on button "Close" at bounding box center [1450, 23] width 39 height 46
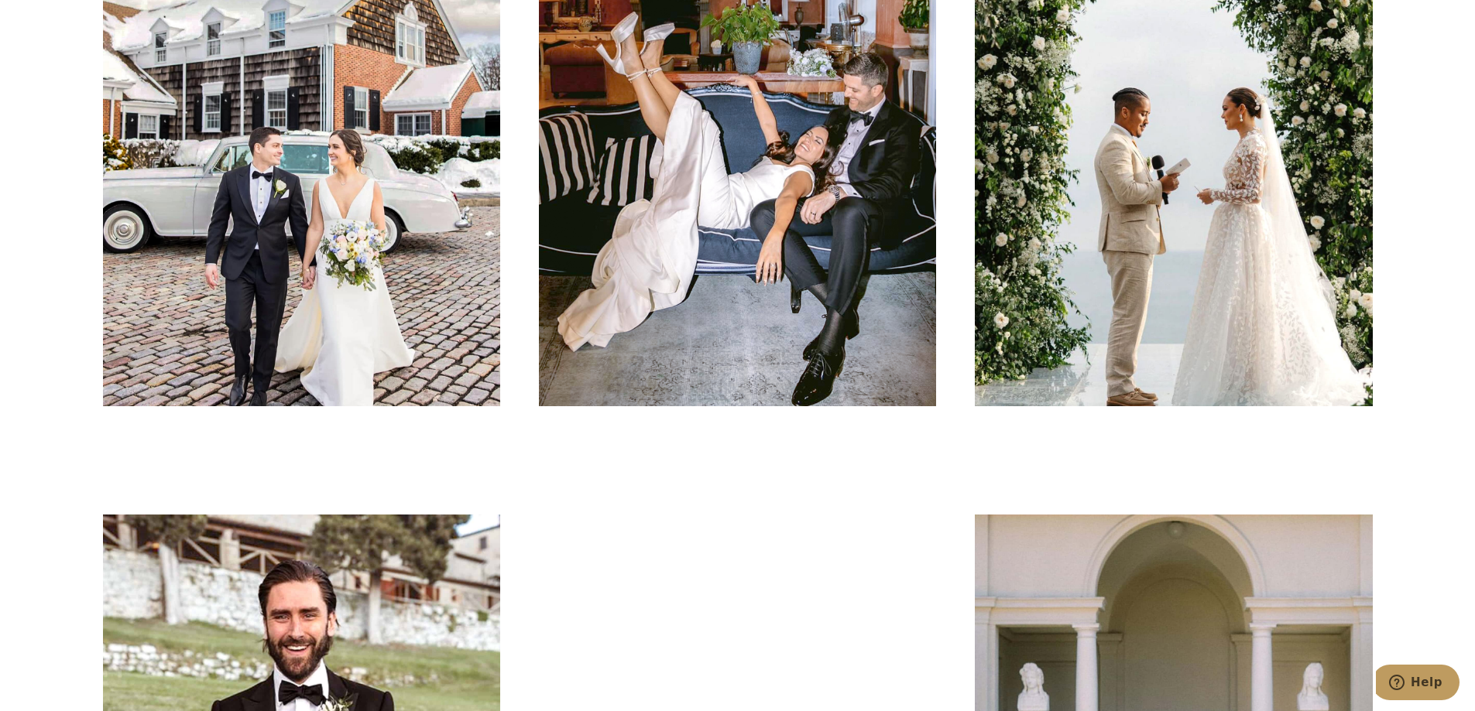
scroll to position [5651, 0]
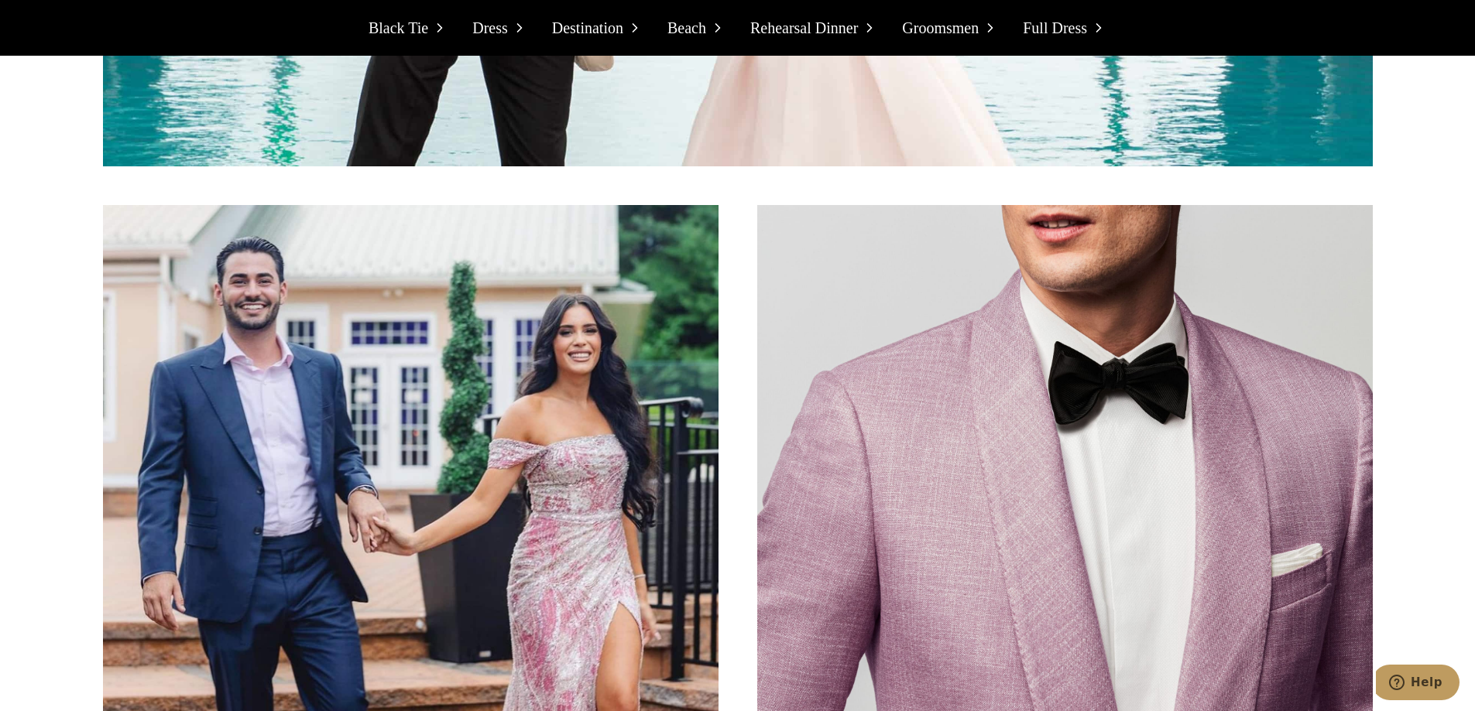
scroll to position [10272, 0]
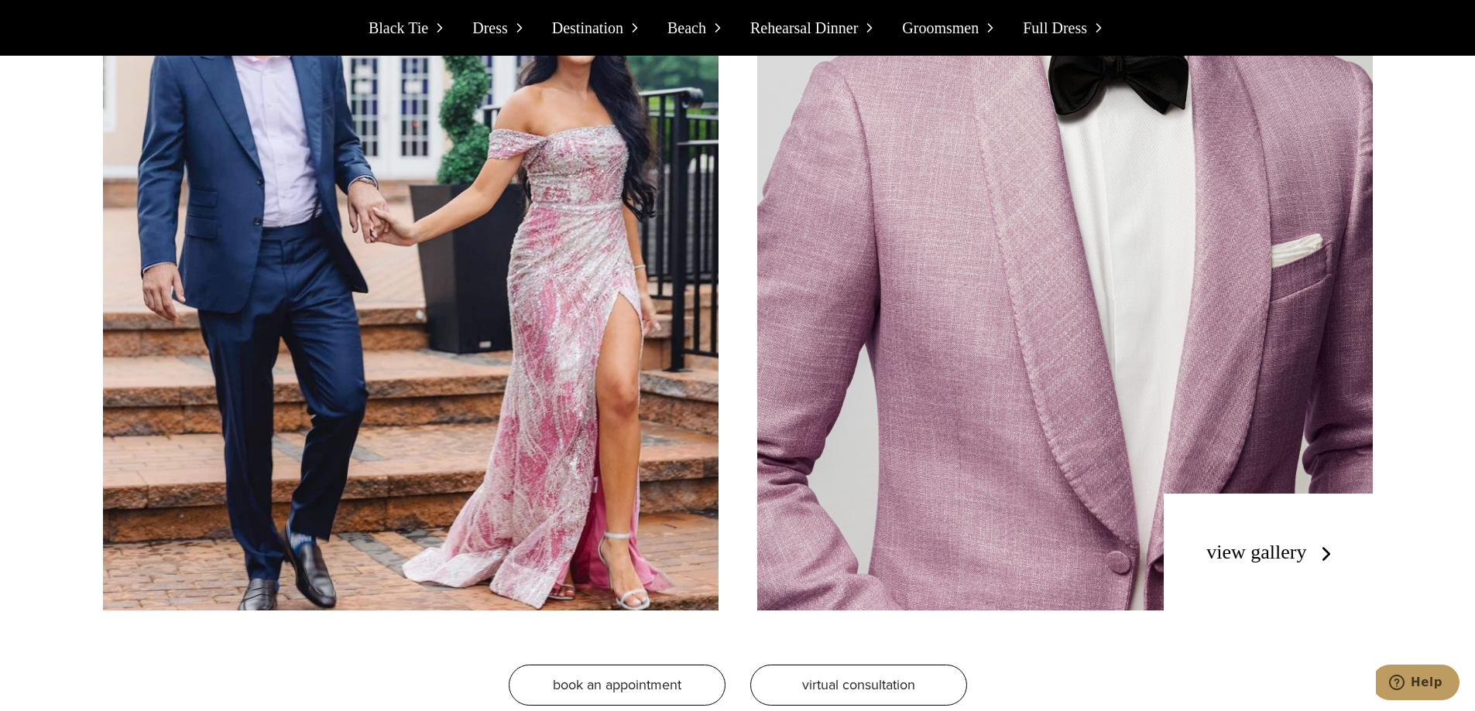
click at [1246, 507] on div "view gallery" at bounding box center [1267, 553] width 208 height 118
click at [1265, 541] on link "view gallery" at bounding box center [1271, 552] width 131 height 22
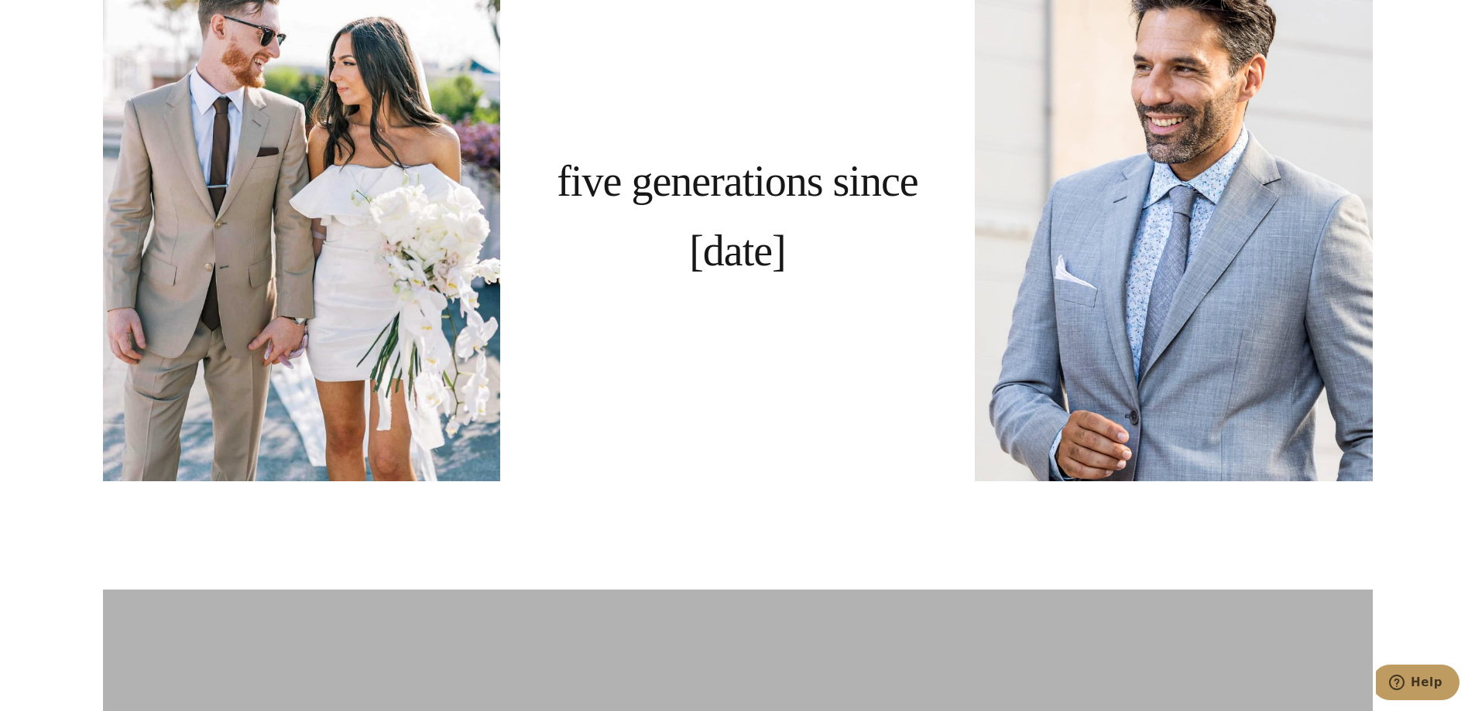
scroll to position [4412, 0]
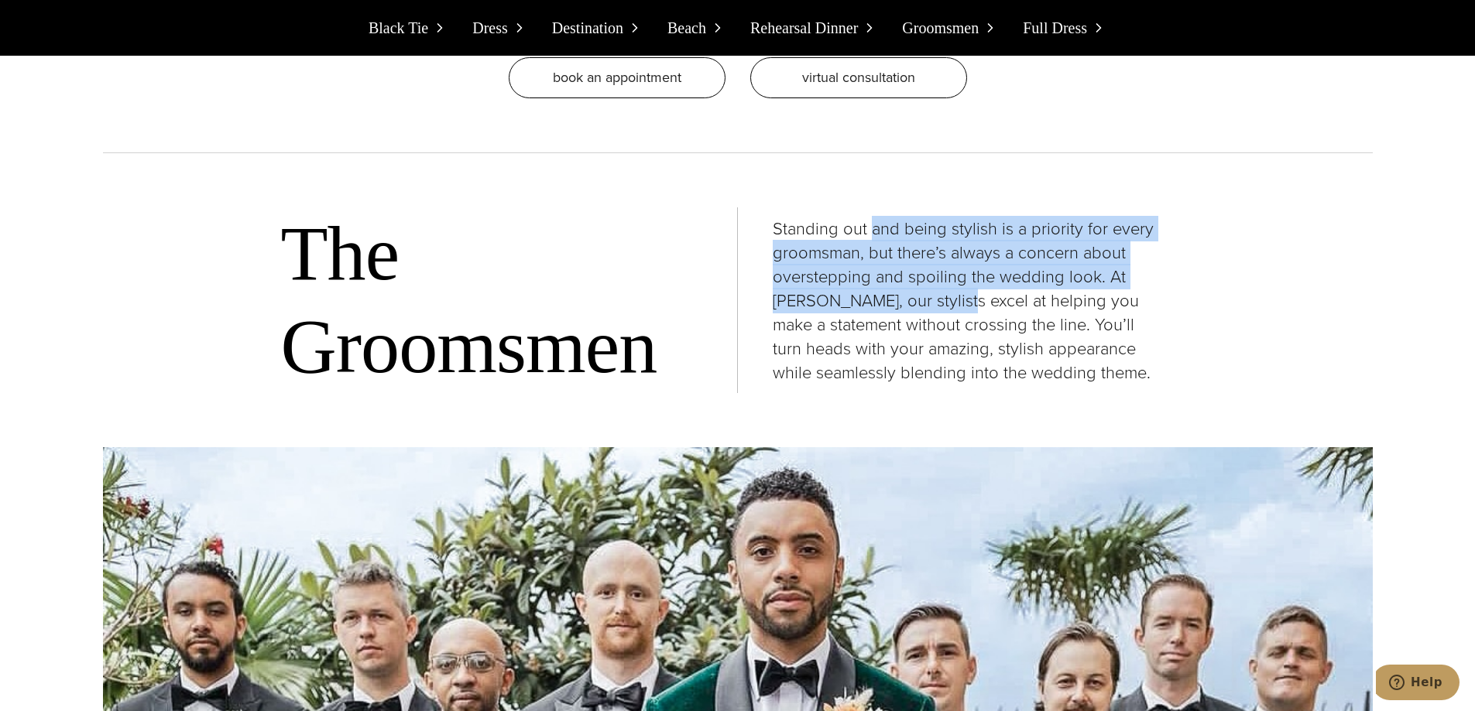
drag, startPoint x: 871, startPoint y: 173, endPoint x: 916, endPoint y: 291, distance: 125.9
click at [916, 289] on div "The Groomsmen Standing out and being stylish is a priority for every groomsman,…" at bounding box center [738, 319] width 1270 height 255
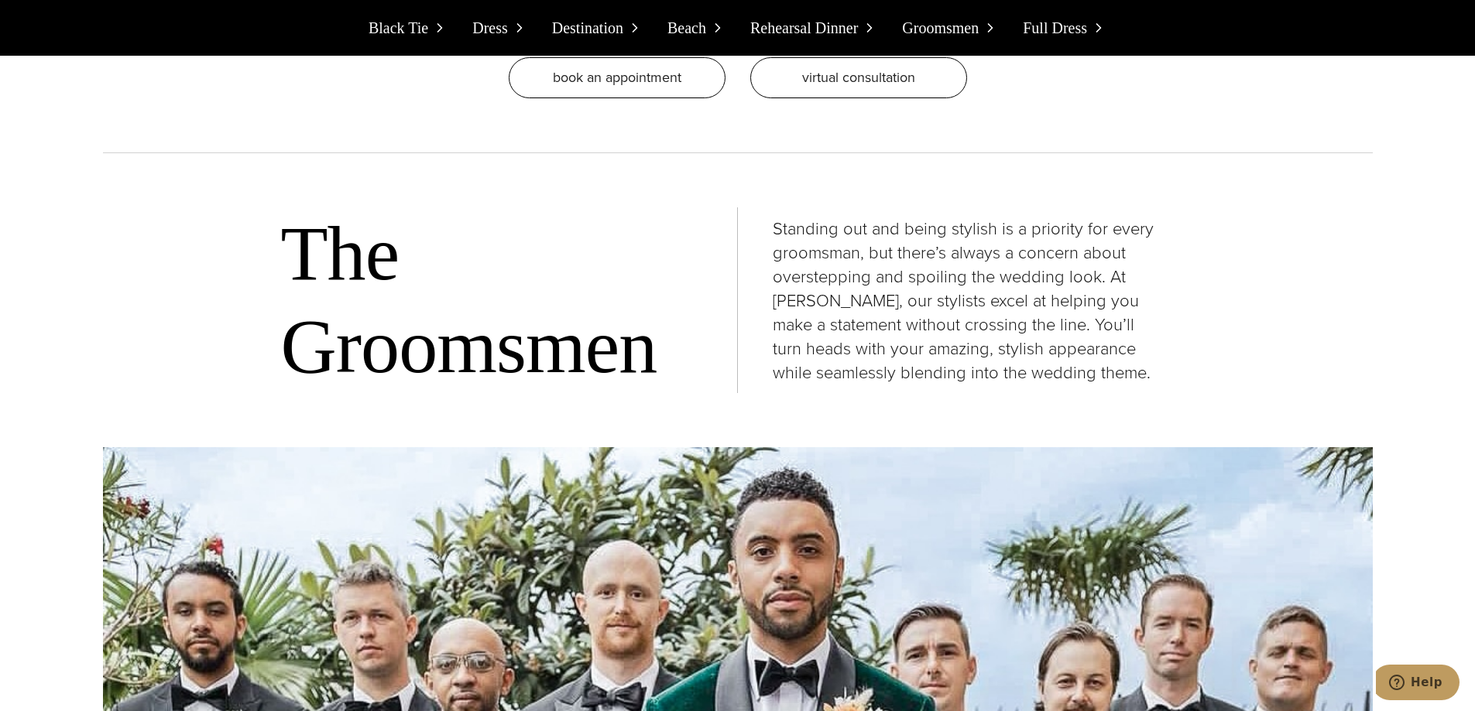
click at [916, 291] on p "Standing out and being stylish is a priority for every groomsman, but there’s a…" at bounding box center [966, 301] width 387 height 168
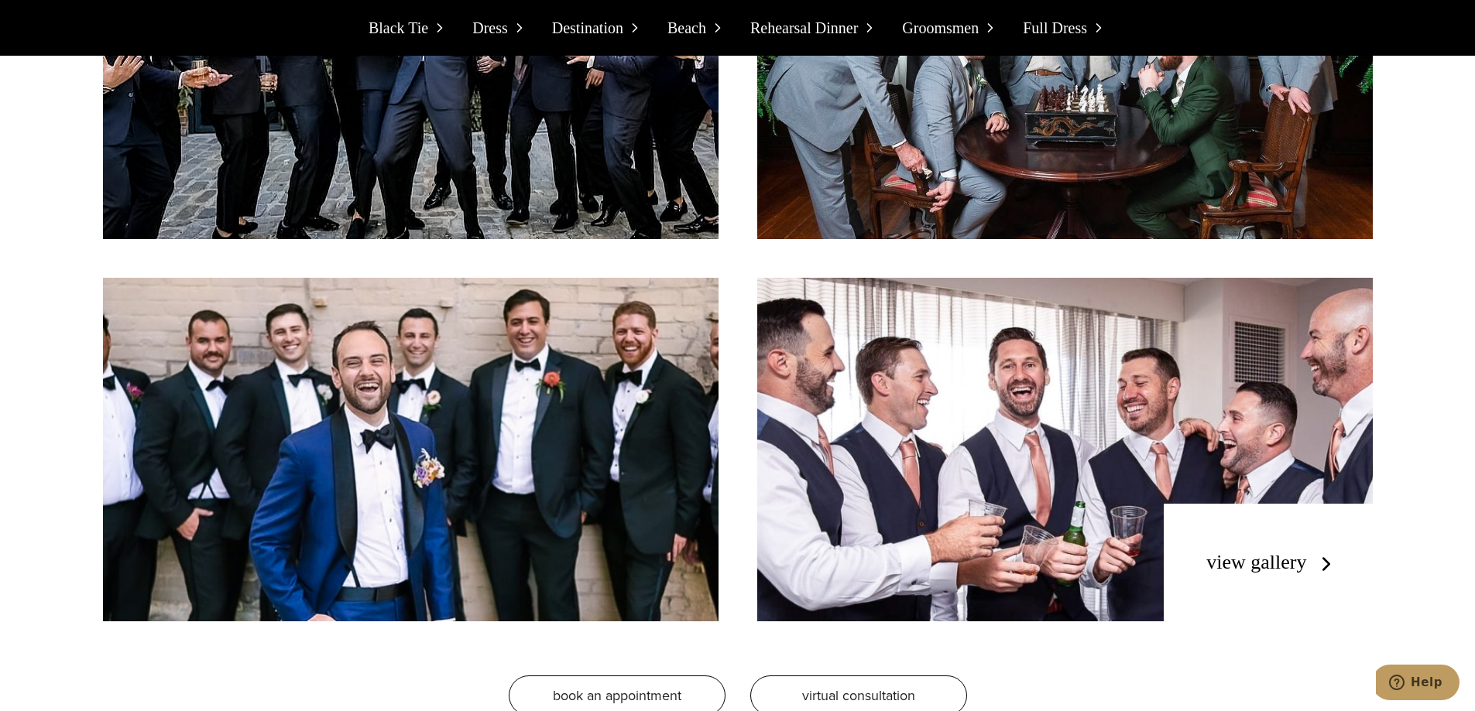
scroll to position [12118, 0]
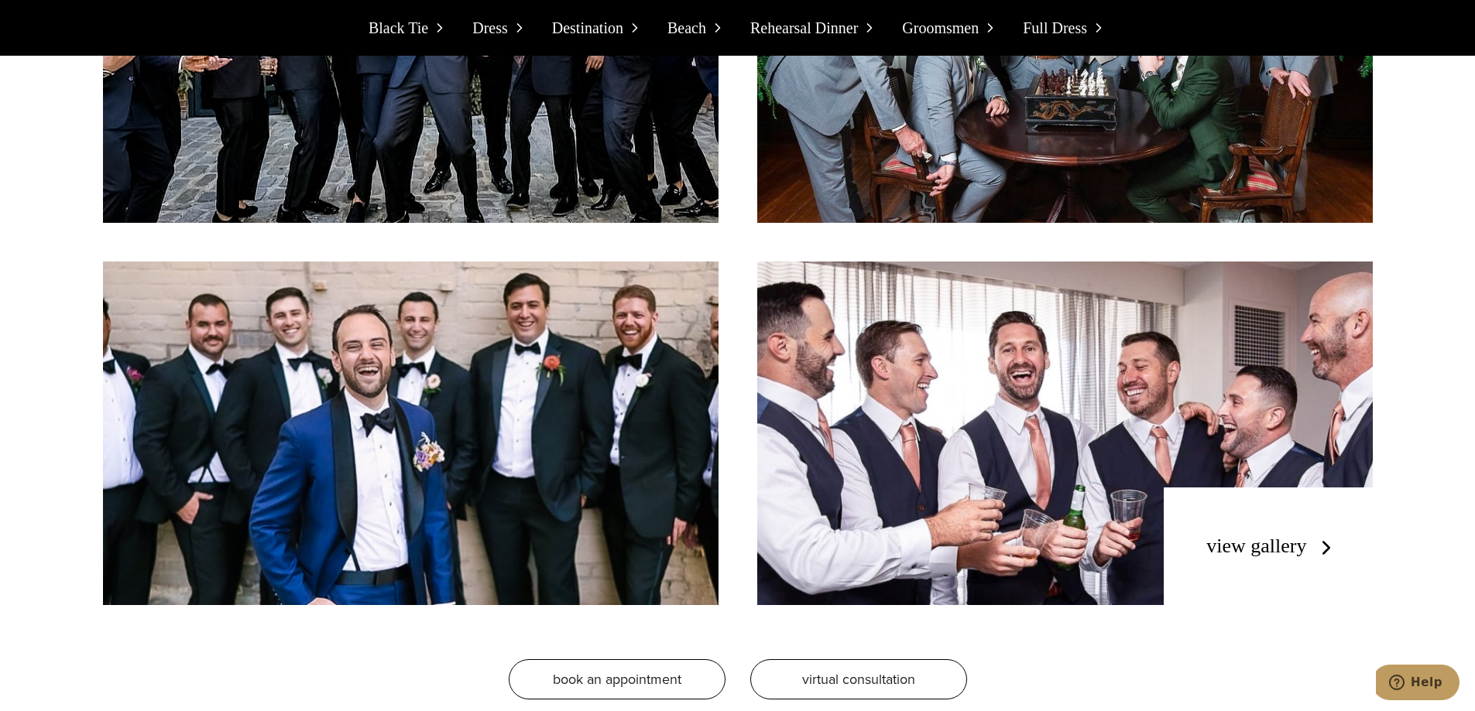
click at [1259, 535] on link "view gallery" at bounding box center [1271, 546] width 131 height 22
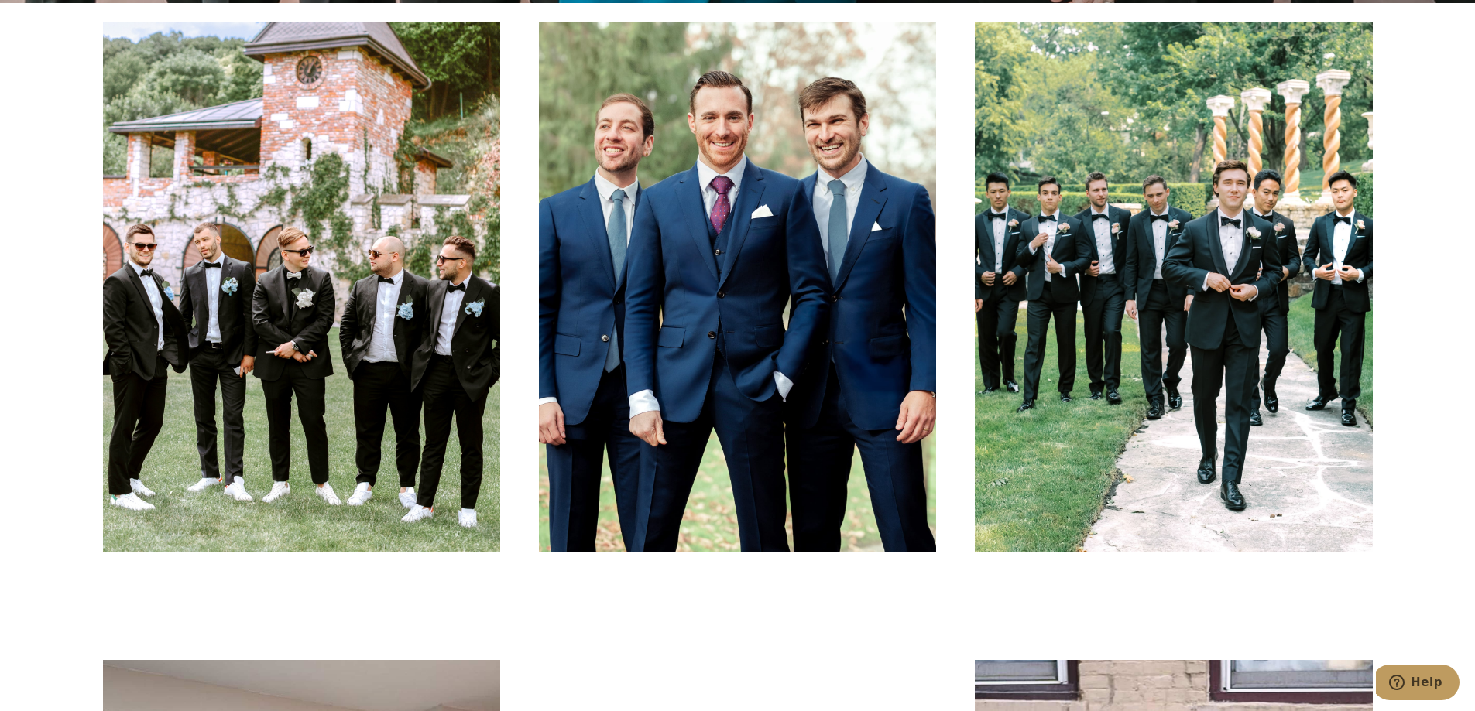
scroll to position [697, 0]
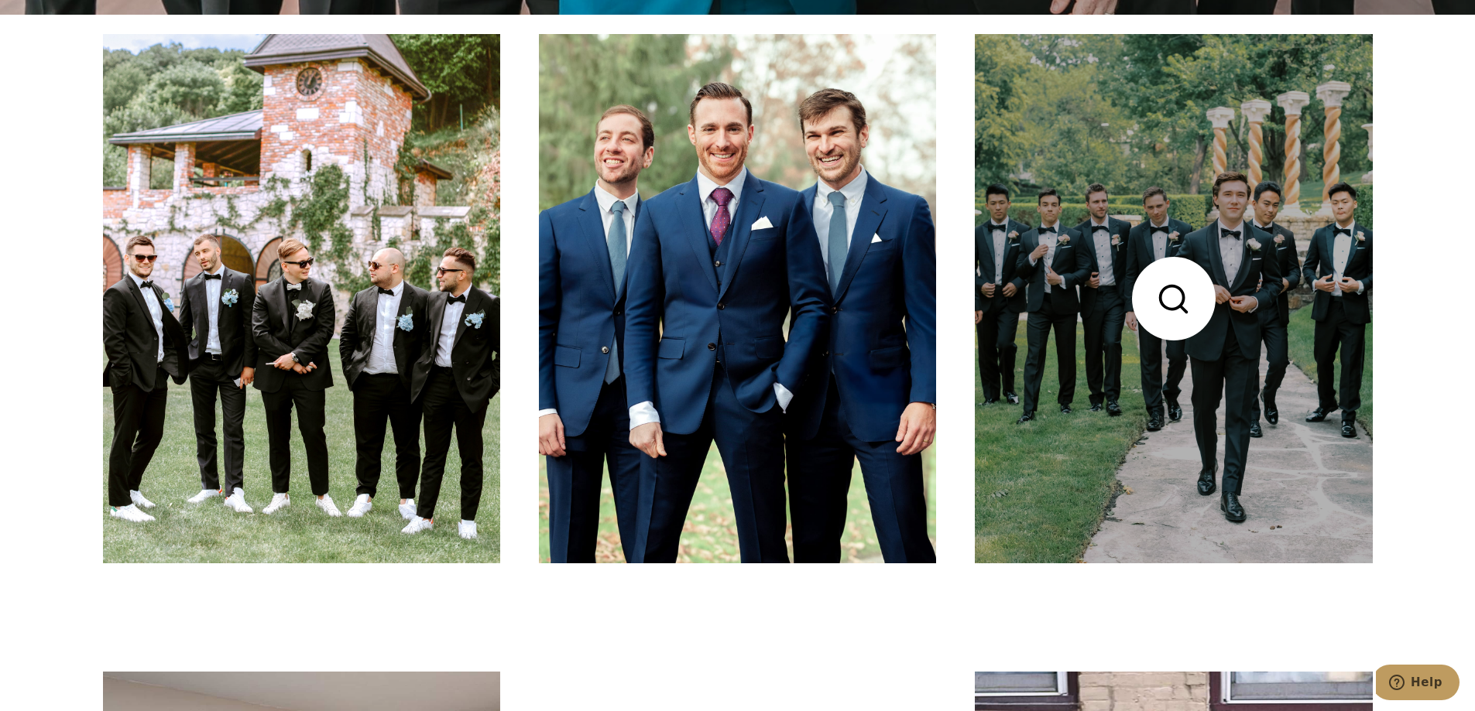
click at [1174, 234] on link at bounding box center [1173, 298] width 397 height 529
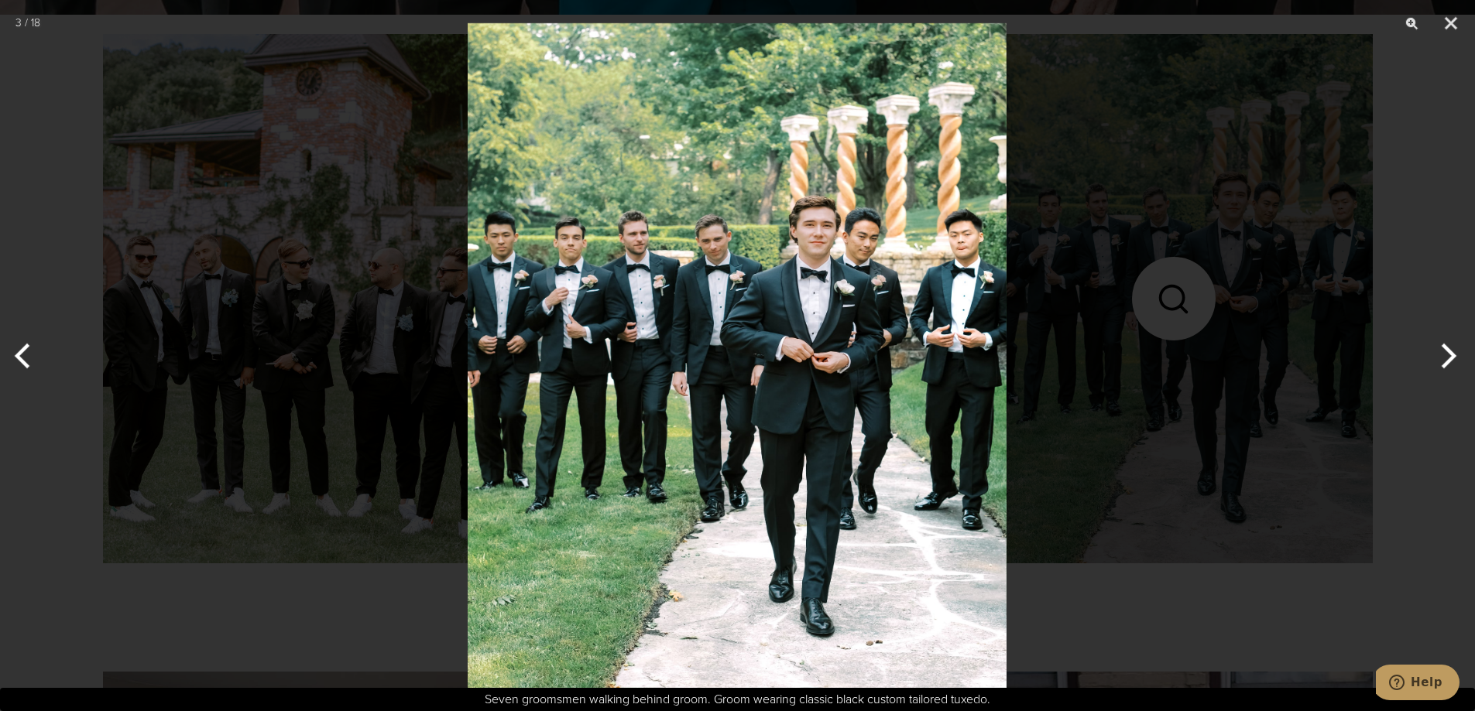
click at [1148, 190] on div at bounding box center [737, 355] width 1475 height 711
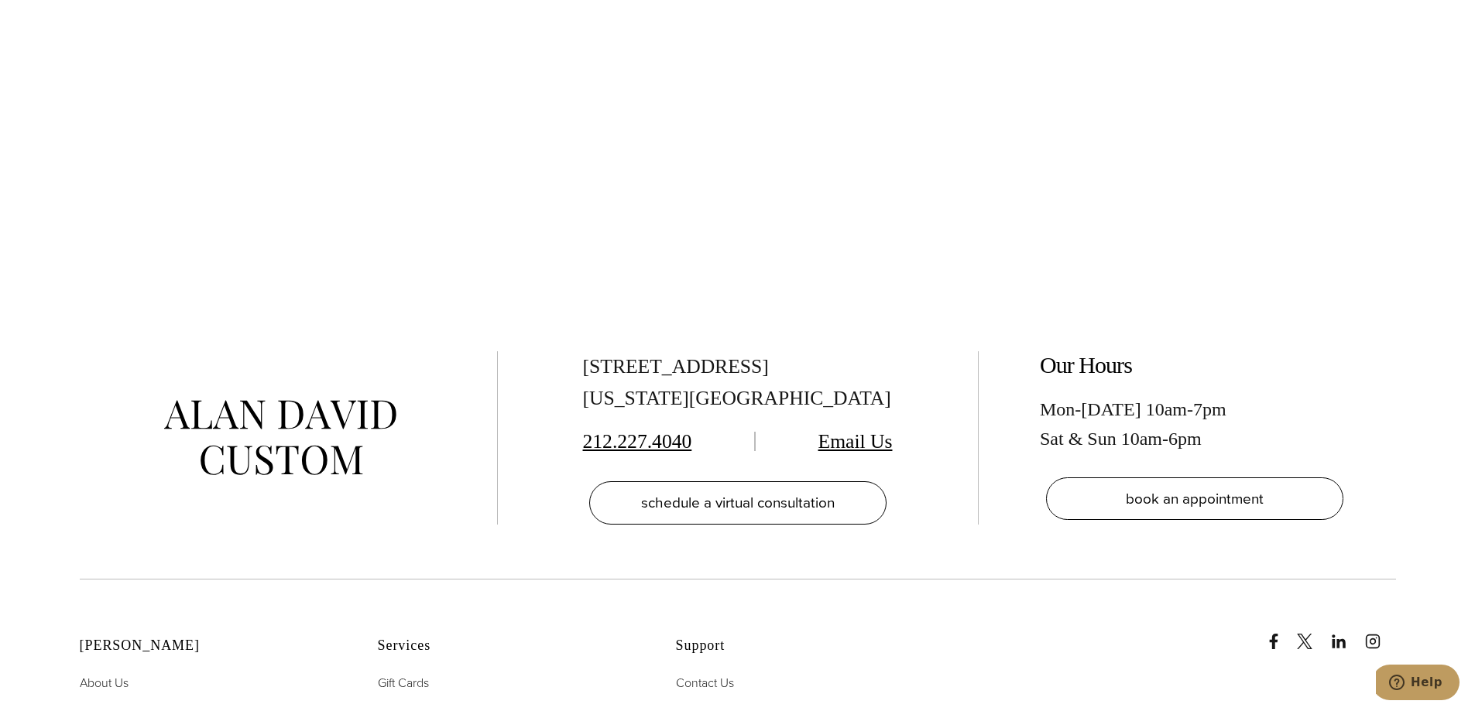
scroll to position [5806, 0]
